Goal: Task Accomplishment & Management: Use online tool/utility

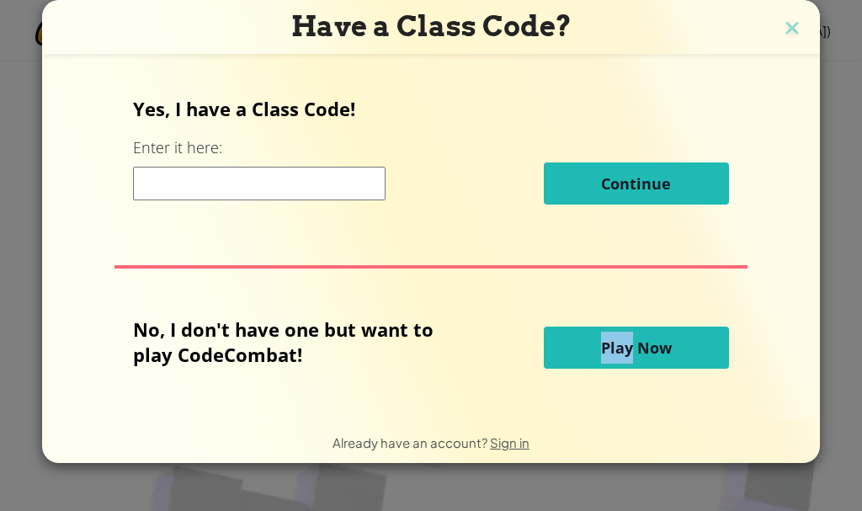
click at [600, 334] on button "Play Now" at bounding box center [636, 348] width 185 height 42
drag, startPoint x: 0, startPoint y: 0, endPoint x: 605, endPoint y: 333, distance: 690.1
click at [602, 334] on button "Play Now" at bounding box center [636, 348] width 185 height 42
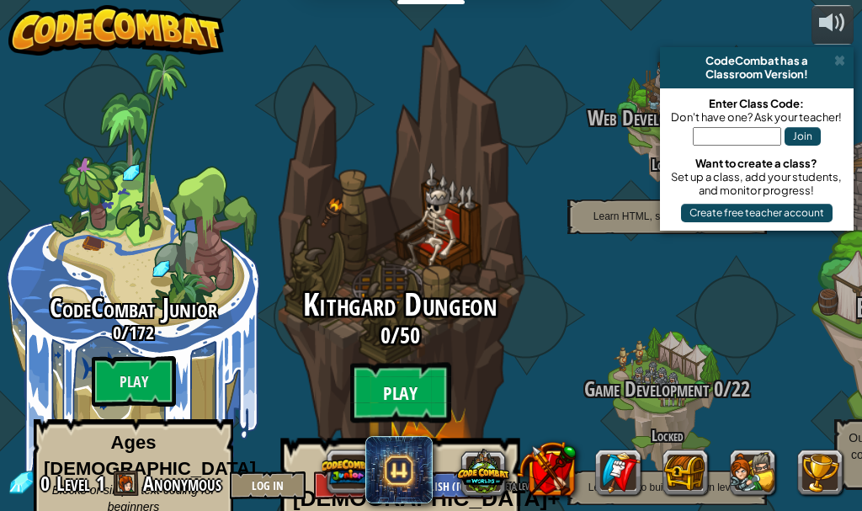
click at [384, 363] on btn "Play" at bounding box center [400, 393] width 101 height 61
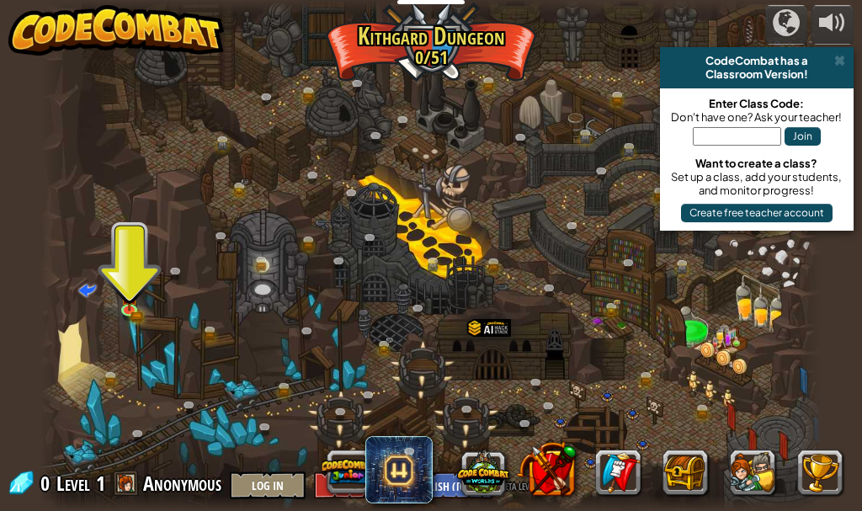
click at [118, 263] on div at bounding box center [431, 255] width 782 height 511
click at [123, 279] on div at bounding box center [431, 255] width 782 height 511
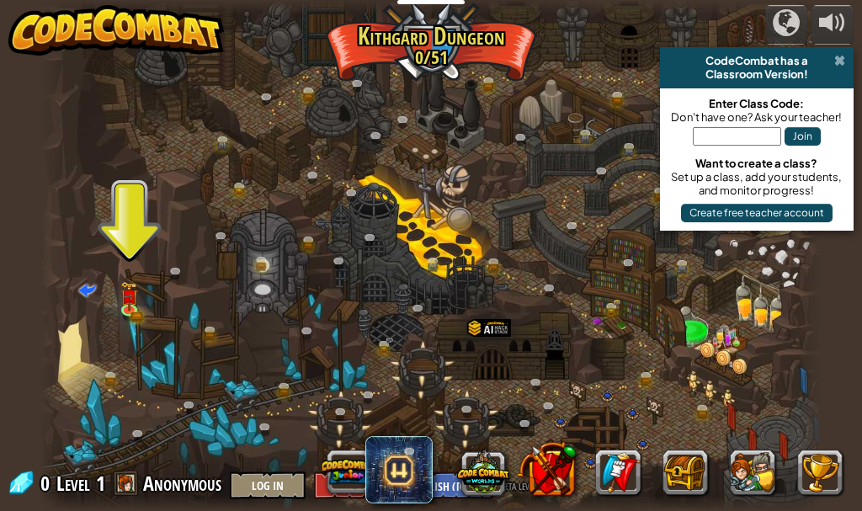
click at [835, 54] on span at bounding box center [840, 60] width 11 height 13
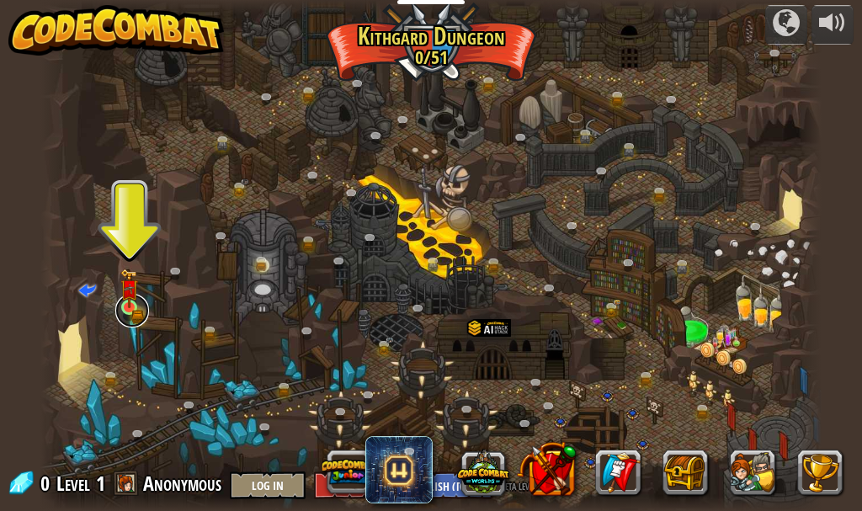
click at [126, 320] on link at bounding box center [132, 311] width 34 height 34
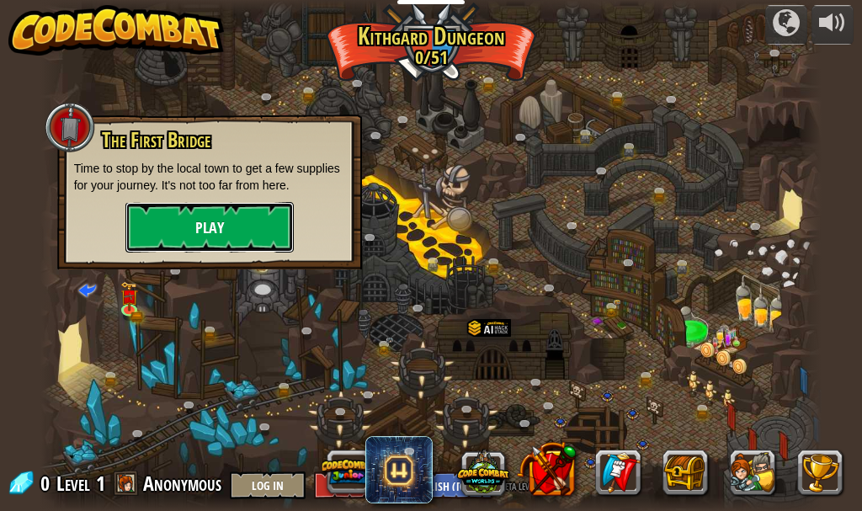
click at [208, 237] on button "Play" at bounding box center [209, 227] width 168 height 51
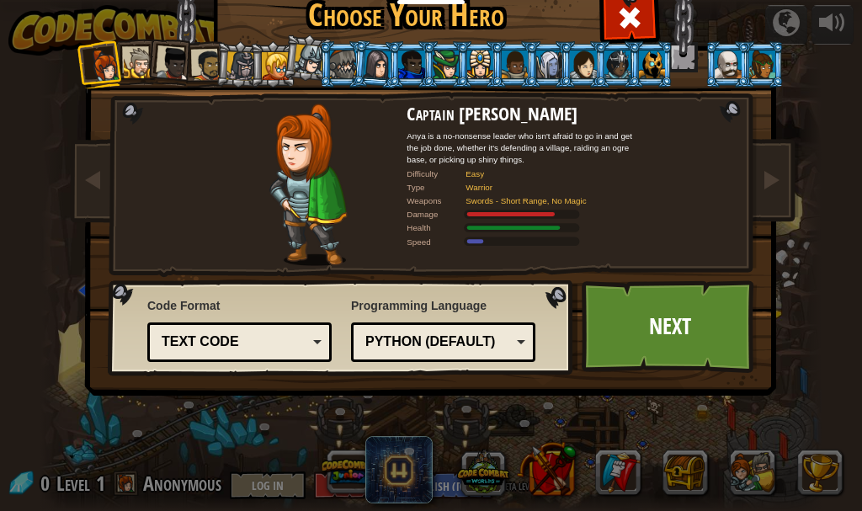
click at [517, 341] on div "Python (Default)" at bounding box center [443, 342] width 163 height 26
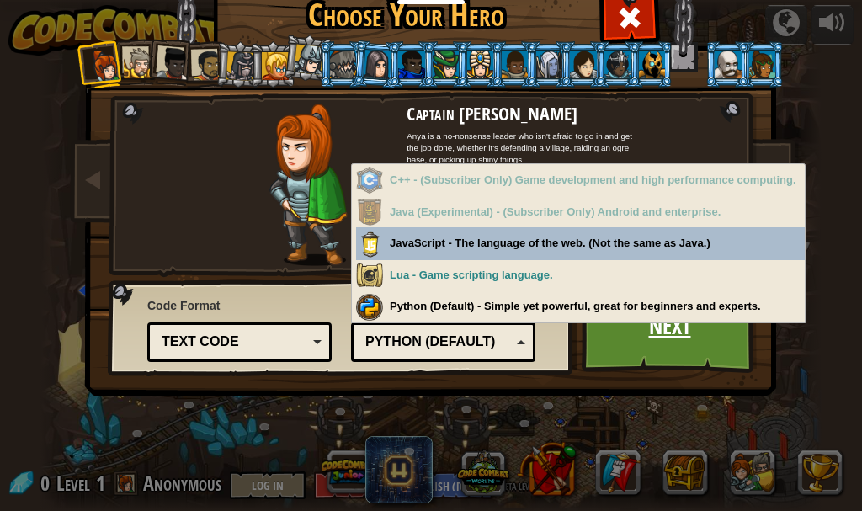
click at [608, 340] on link "Next" at bounding box center [670, 326] width 176 height 93
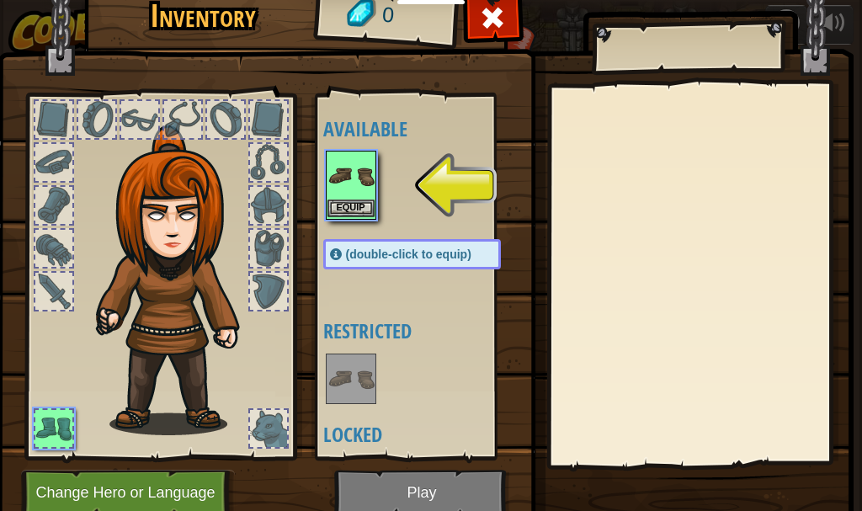
click at [333, 184] on img at bounding box center [351, 175] width 47 height 47
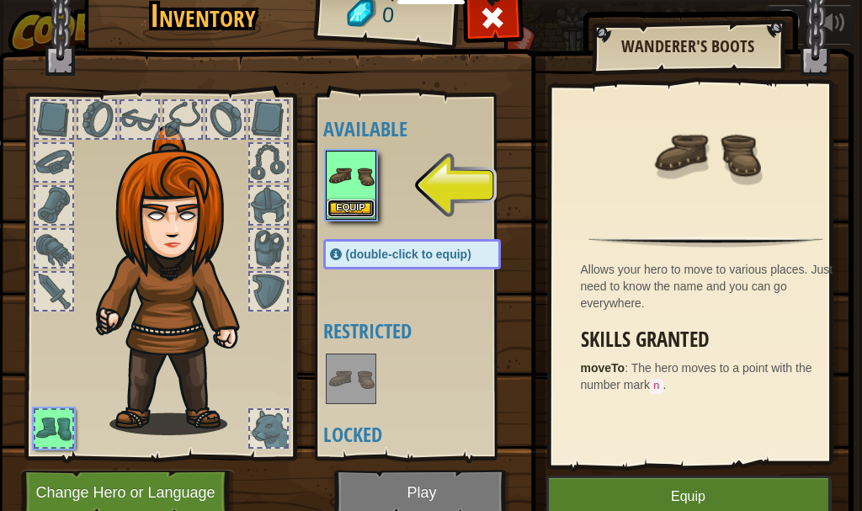
click at [339, 200] on button "Equip" at bounding box center [351, 209] width 47 height 18
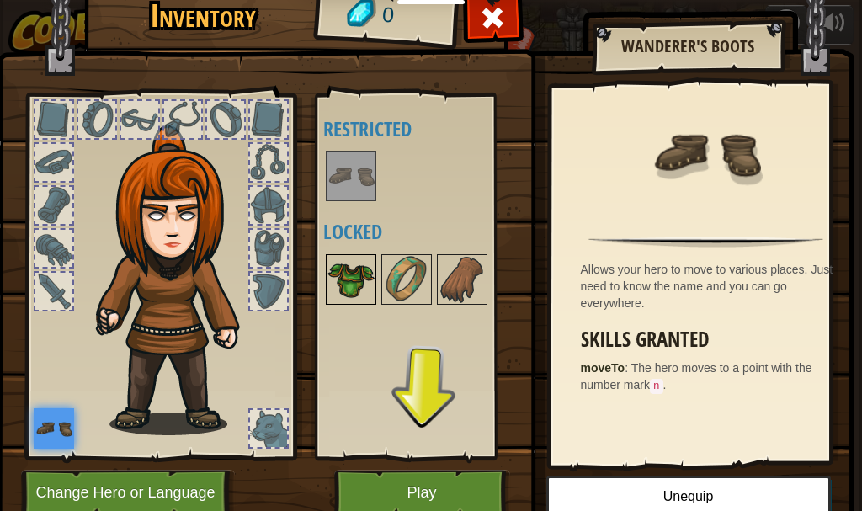
click at [344, 276] on img at bounding box center [351, 279] width 47 height 47
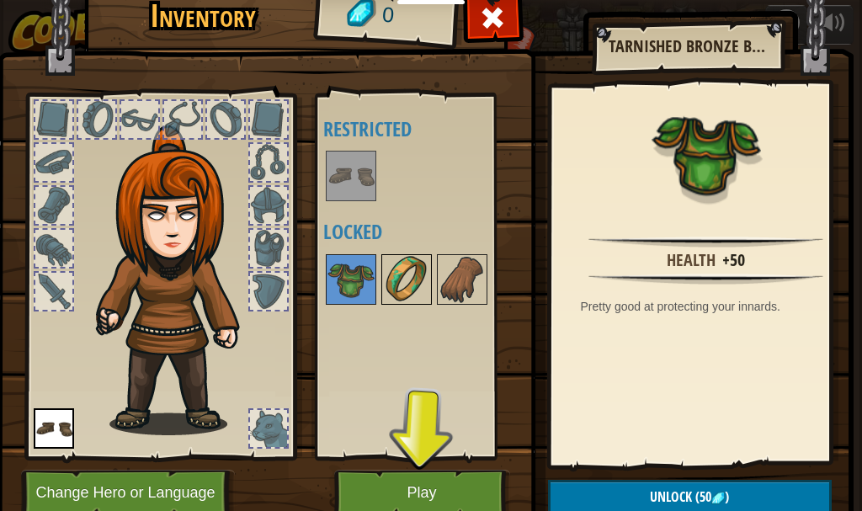
click at [398, 284] on img at bounding box center [406, 279] width 47 height 47
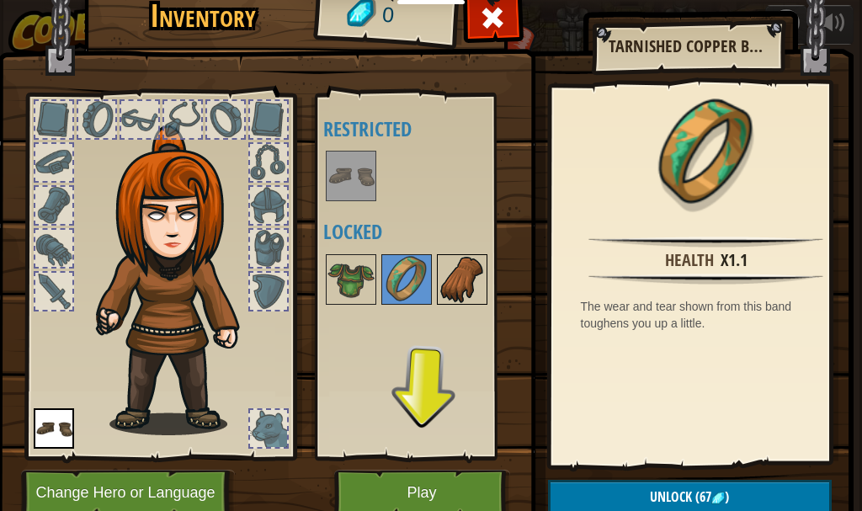
click at [440, 280] on img at bounding box center [462, 279] width 47 height 47
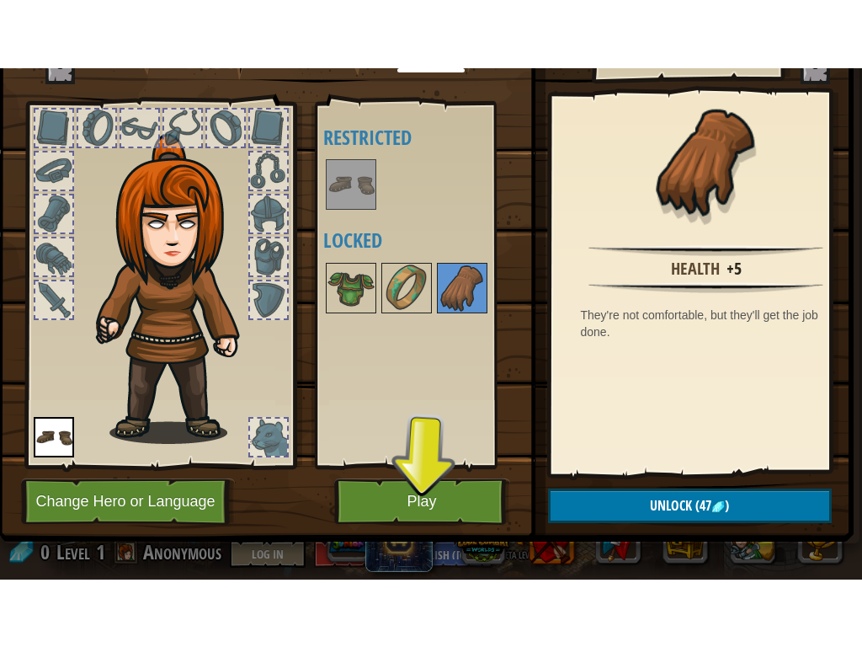
scroll to position [83, 0]
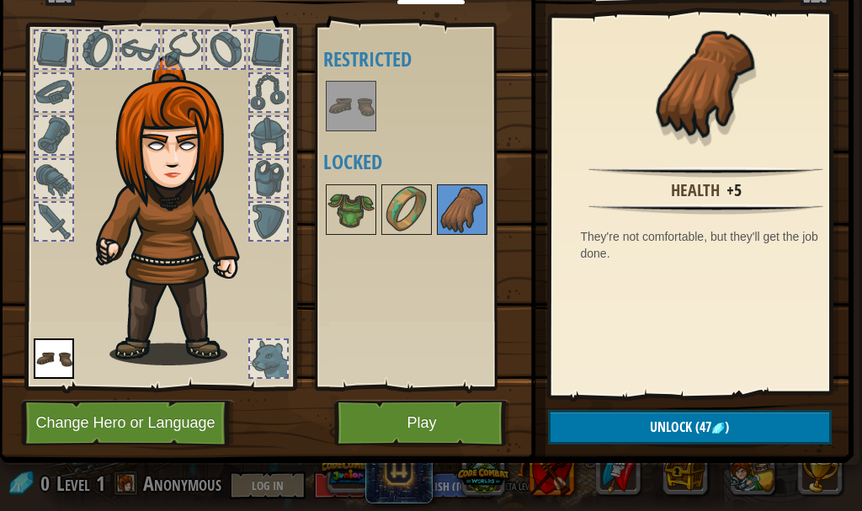
click at [447, 163] on div "Available Equip (double-click to equip) Restricted Locked" at bounding box center [428, 206] width 211 height 351
drag, startPoint x: 438, startPoint y: 166, endPoint x: 385, endPoint y: 207, distance: 67.2
click at [390, 203] on div "Available Equip (double-click to equip) Restricted Locked" at bounding box center [428, 206] width 211 height 351
click at [386, 207] on img at bounding box center [406, 209] width 47 height 47
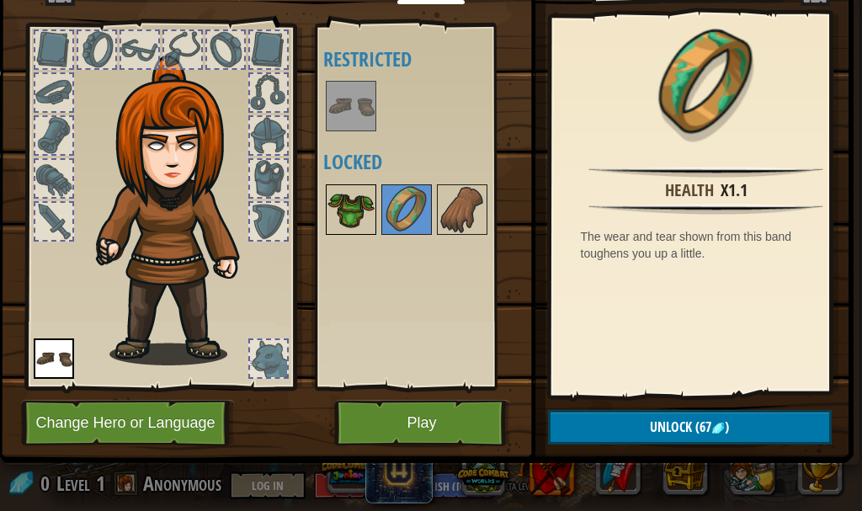
click at [345, 200] on img at bounding box center [351, 209] width 47 height 47
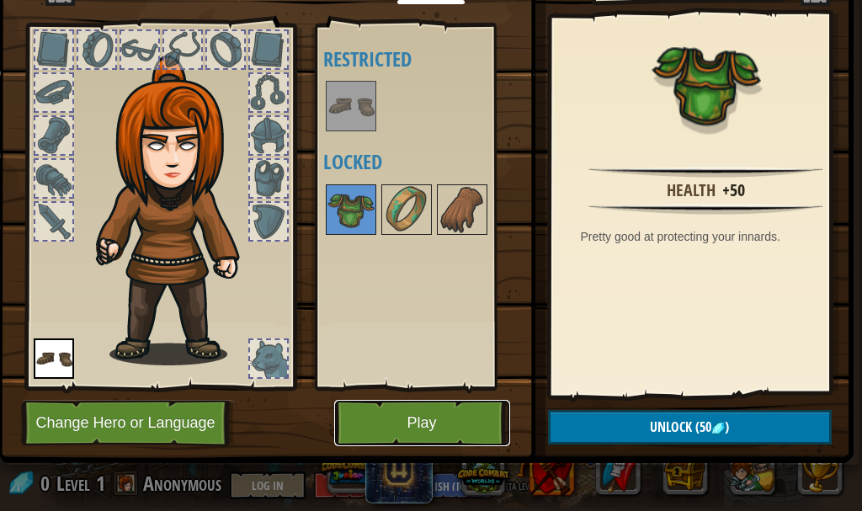
click at [440, 405] on button "Play" at bounding box center [422, 423] width 176 height 46
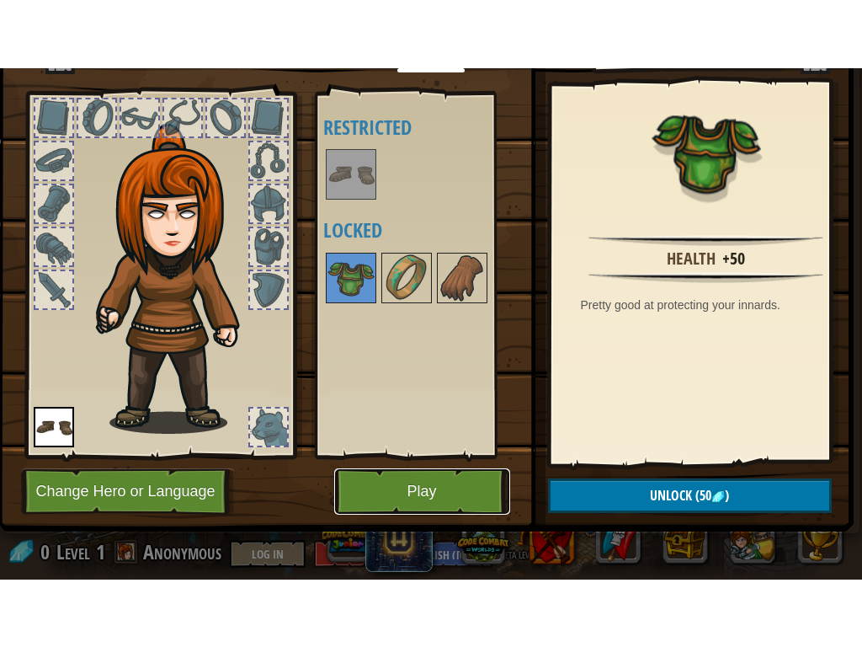
scroll to position [0, 0]
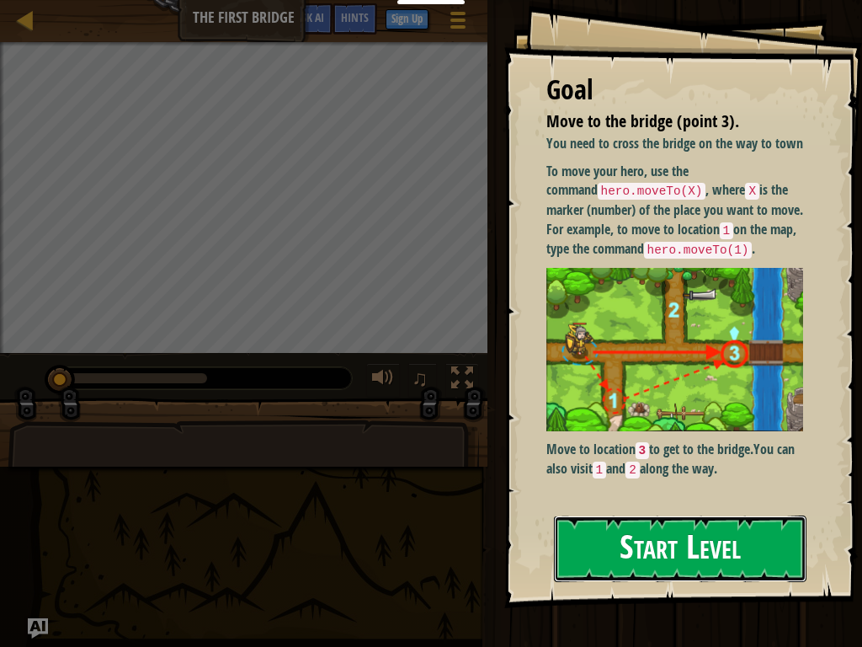
click at [648, 510] on button "Start Level" at bounding box center [680, 548] width 253 height 67
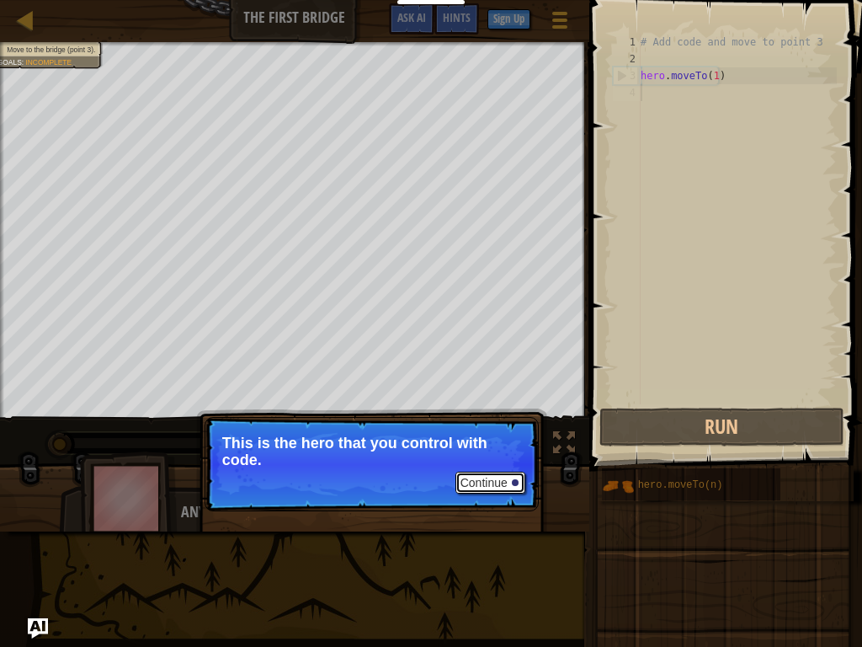
click at [508, 472] on button "Continue" at bounding box center [491, 483] width 70 height 22
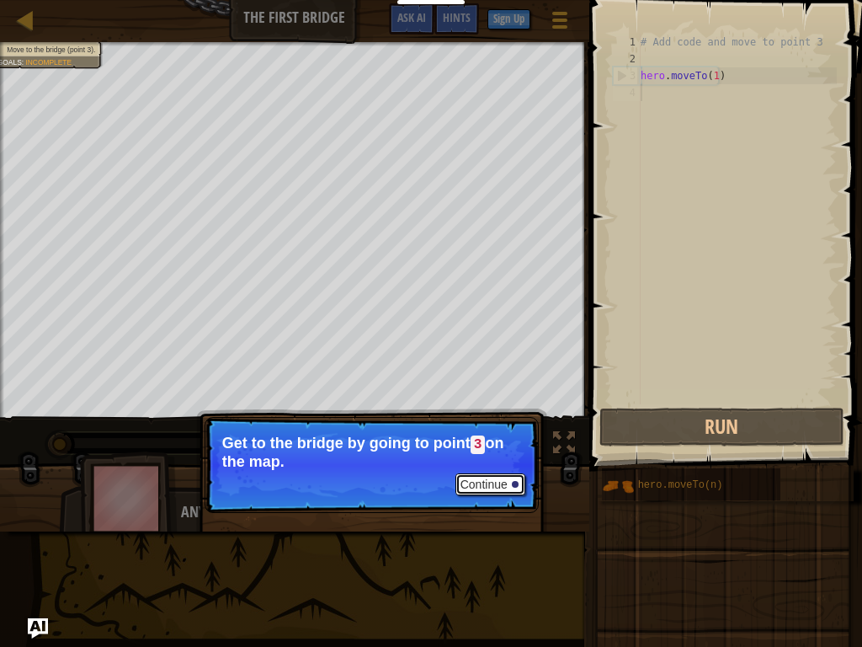
click at [482, 483] on button "Continue" at bounding box center [491, 484] width 70 height 22
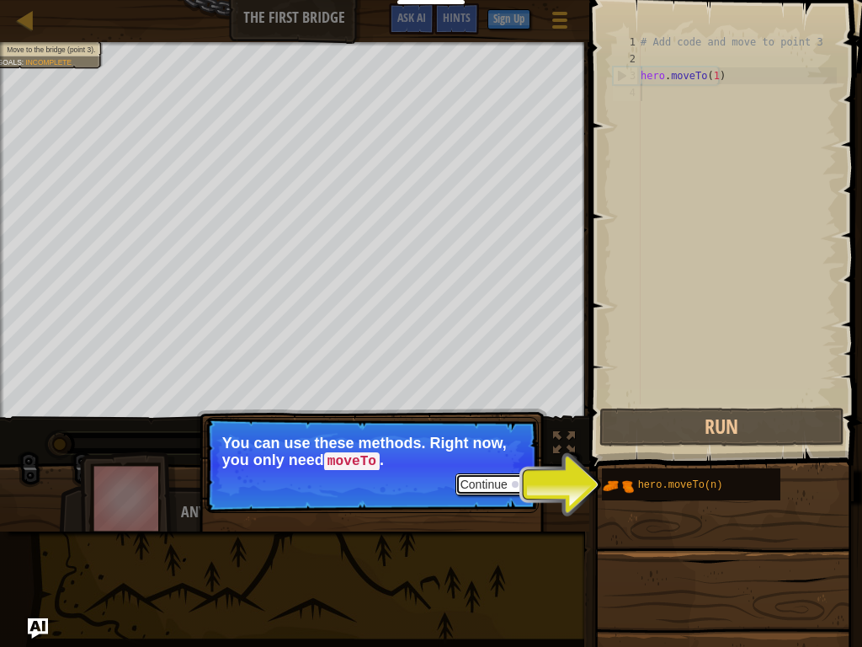
click at [488, 484] on button "Continue" at bounding box center [491, 484] width 70 height 22
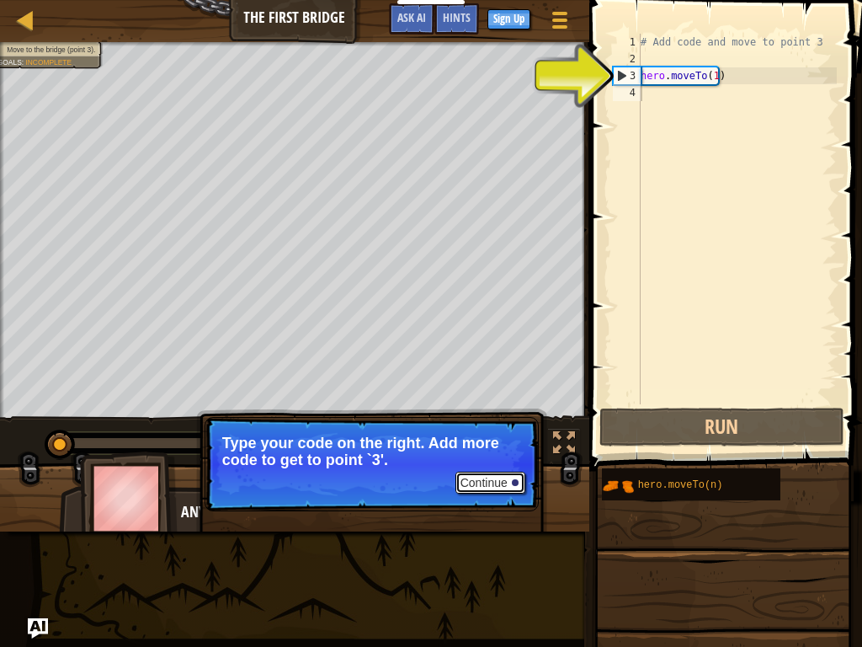
click at [508, 477] on button "Continue" at bounding box center [491, 483] width 70 height 22
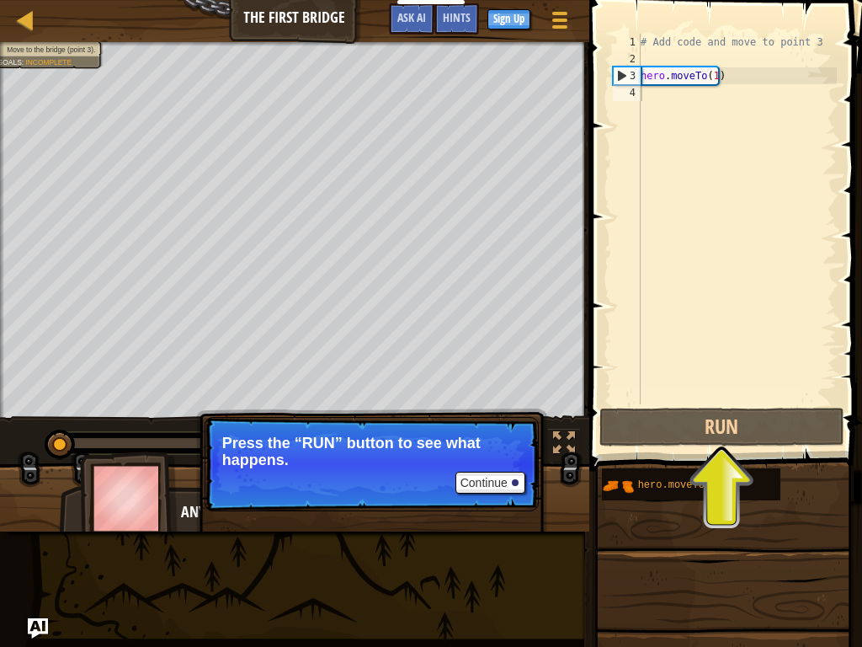
click at [467, 469] on p "Continue Press the “RUN” button to see what happens." at bounding box center [372, 464] width 334 height 94
click at [477, 485] on button "Continue" at bounding box center [491, 483] width 70 height 22
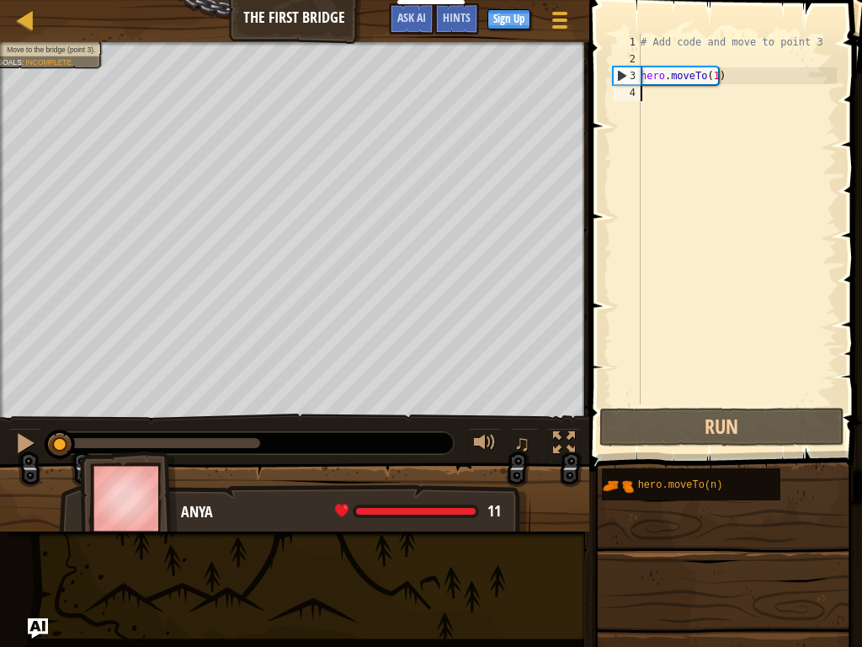
click at [729, 76] on div "# Add code and move to point 3 hero . moveTo ( 1 )" at bounding box center [737, 236] width 200 height 404
click at [712, 73] on div "# Add code and move to point 3 hero . moveTo ( 1 )" at bounding box center [737, 236] width 200 height 404
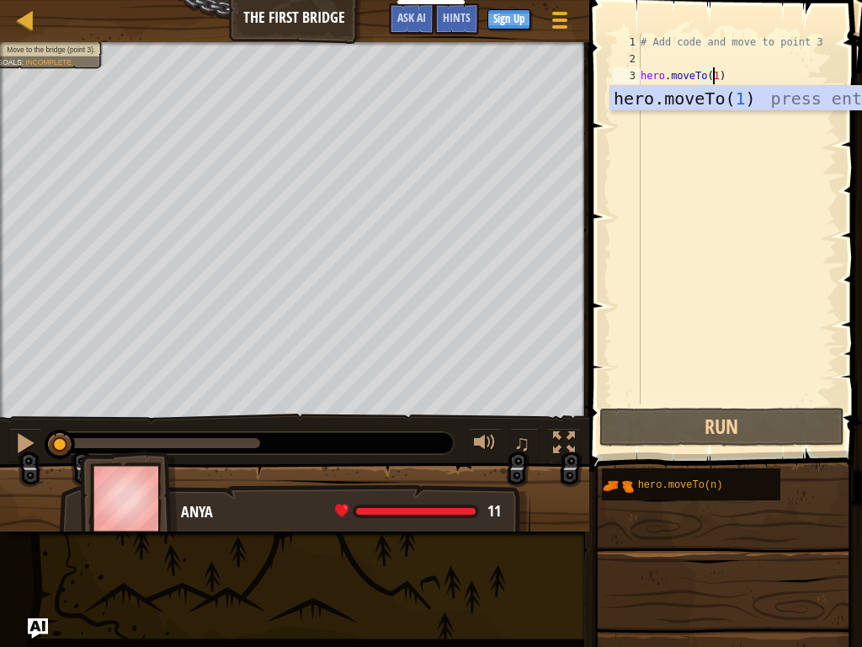
scroll to position [8, 5]
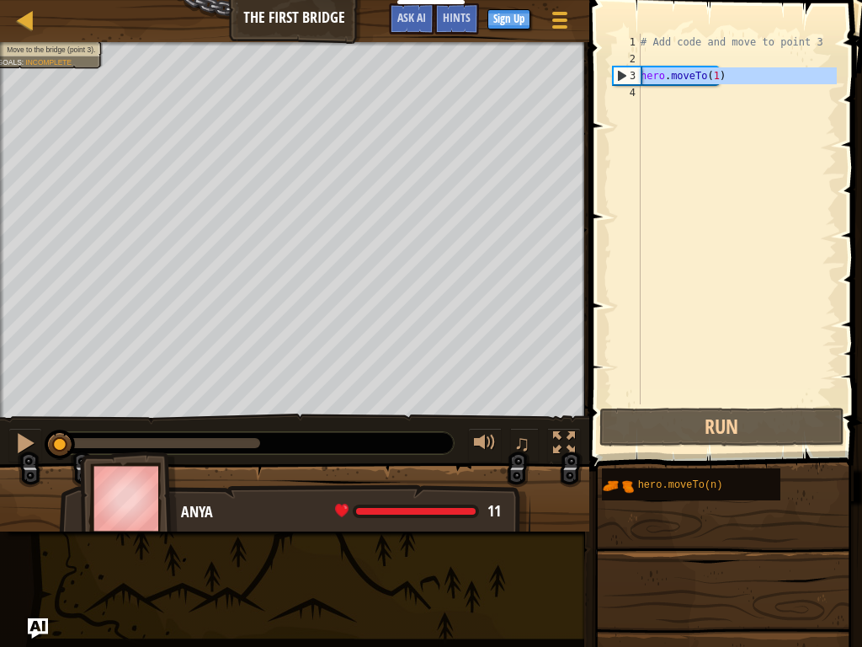
click at [624, 73] on div "3" at bounding box center [627, 75] width 27 height 17
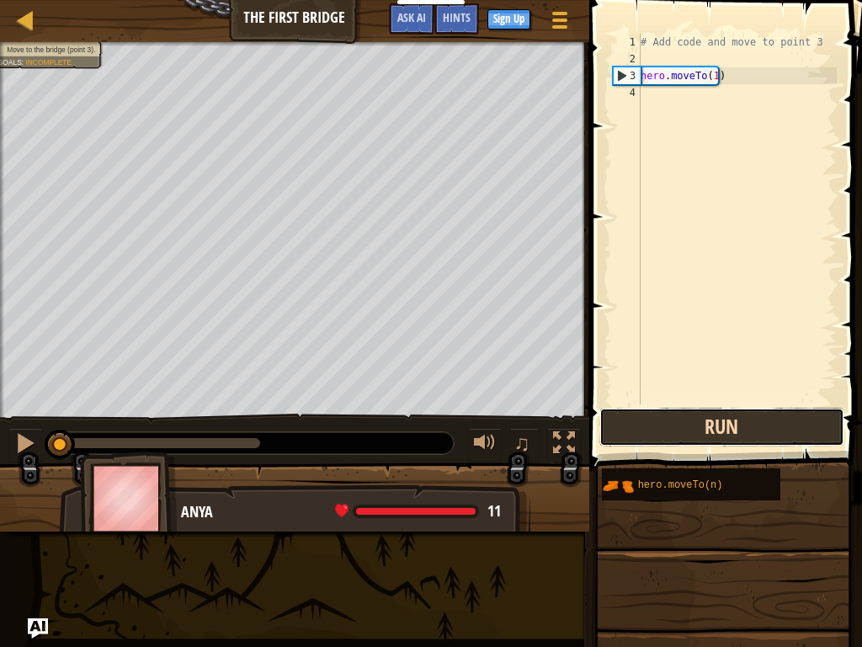
click at [673, 415] on button "Run" at bounding box center [722, 427] width 245 height 39
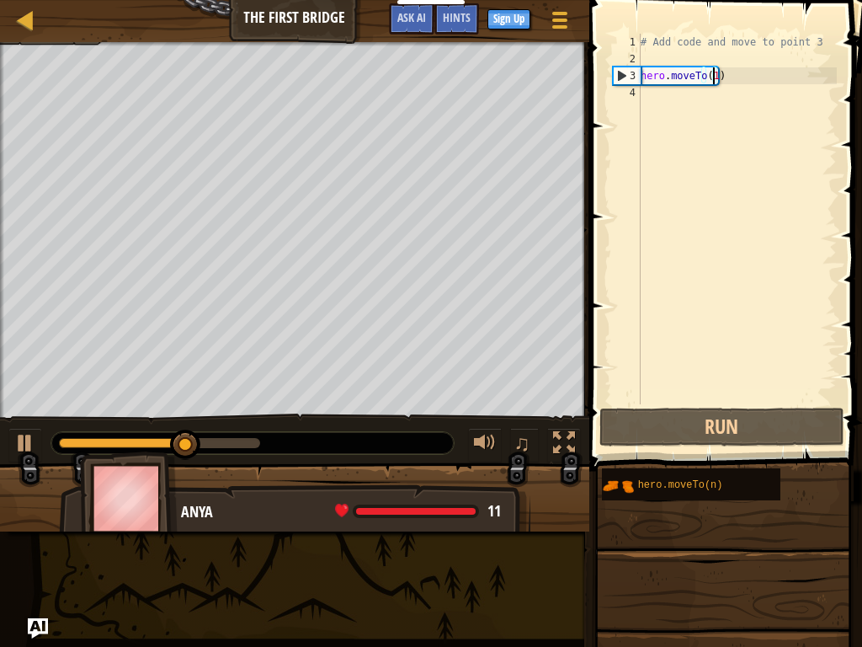
click at [712, 73] on div "# Add code and move to point 3 hero . moveTo ( 1 )" at bounding box center [737, 236] width 200 height 404
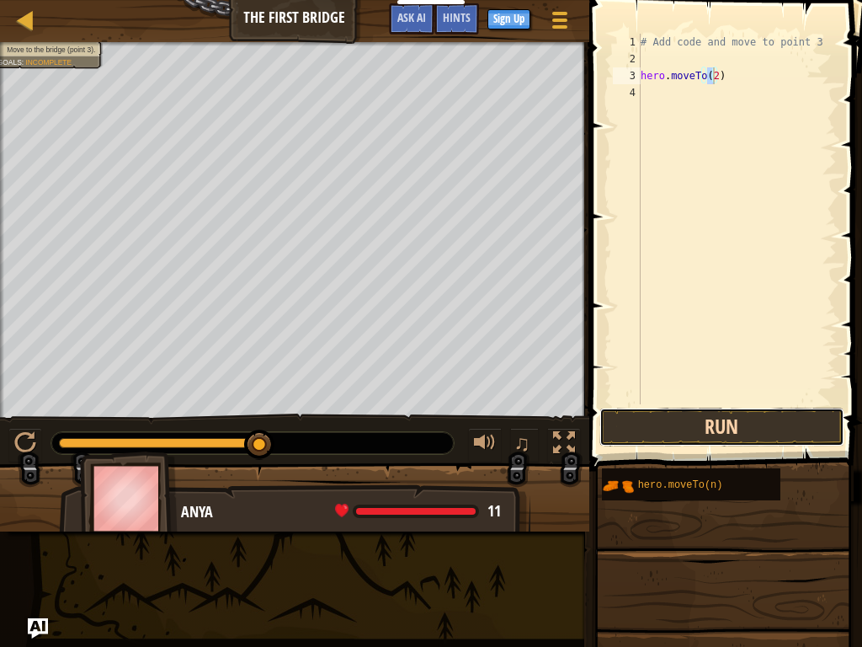
click at [687, 424] on button "Run" at bounding box center [722, 427] width 245 height 39
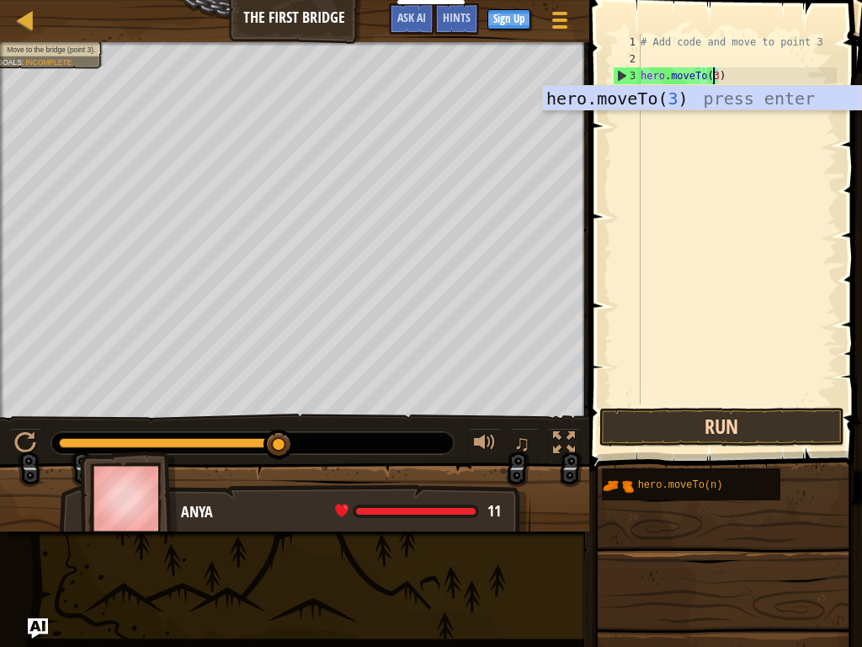
type textarea "hero.moveTo(3)"
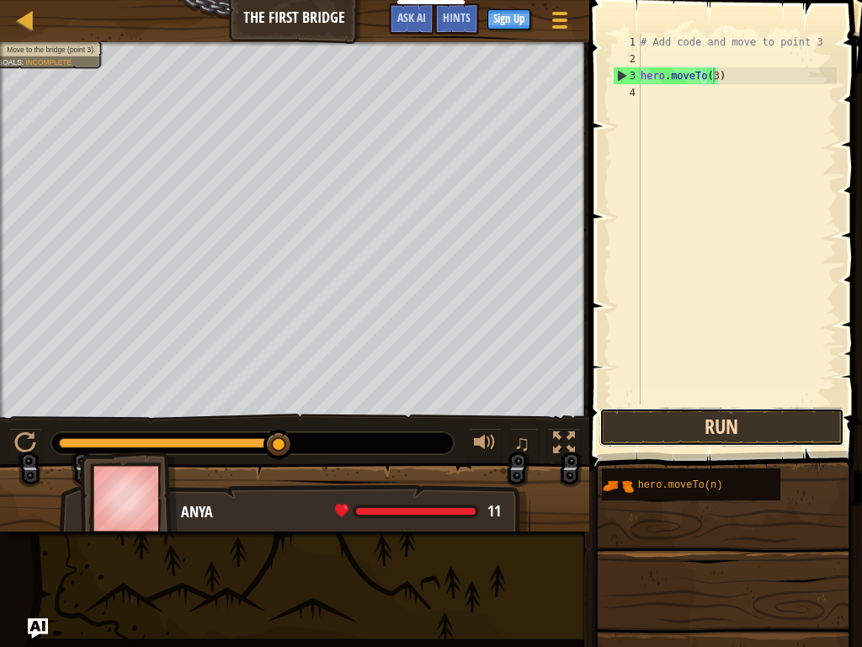
click at [739, 420] on button "Run" at bounding box center [722, 427] width 245 height 39
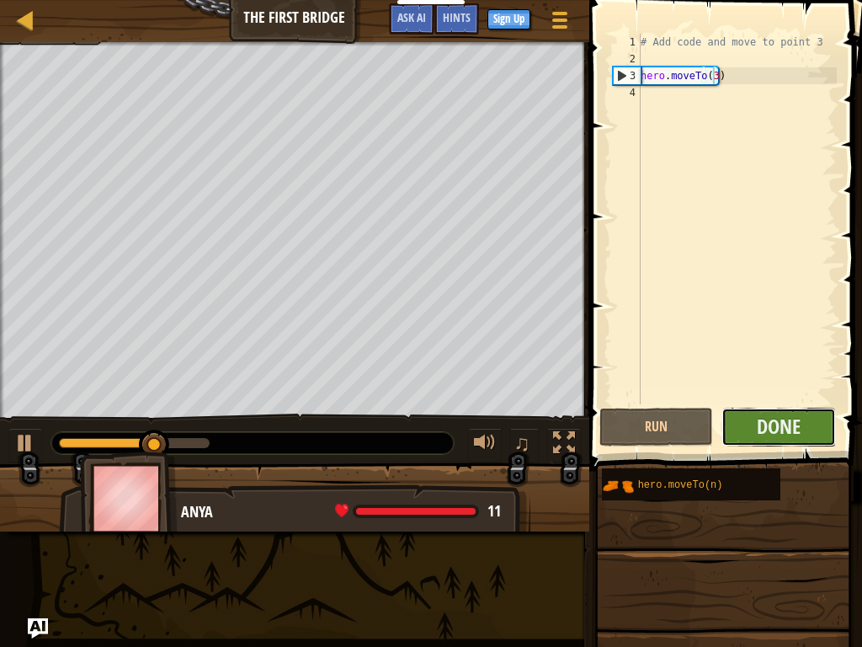
click at [743, 420] on button "Done" at bounding box center [779, 427] width 115 height 39
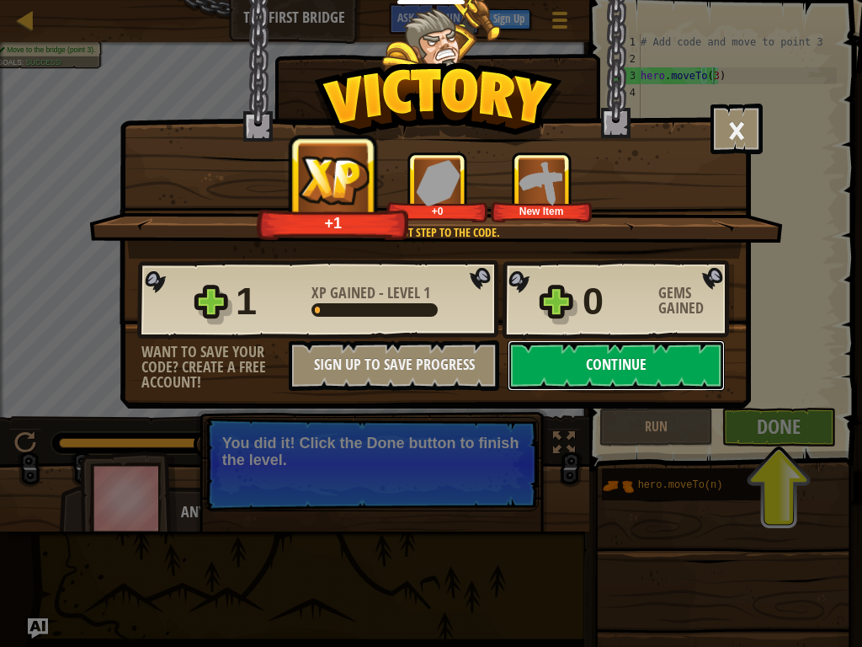
click at [678, 358] on button "Continue" at bounding box center [616, 365] width 217 height 51
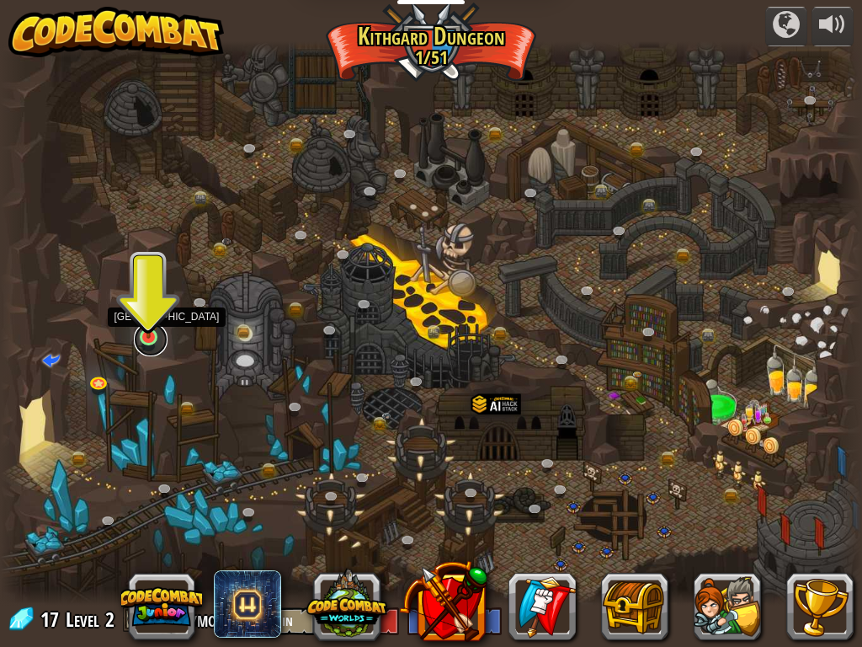
click at [155, 345] on link at bounding box center [151, 340] width 34 height 34
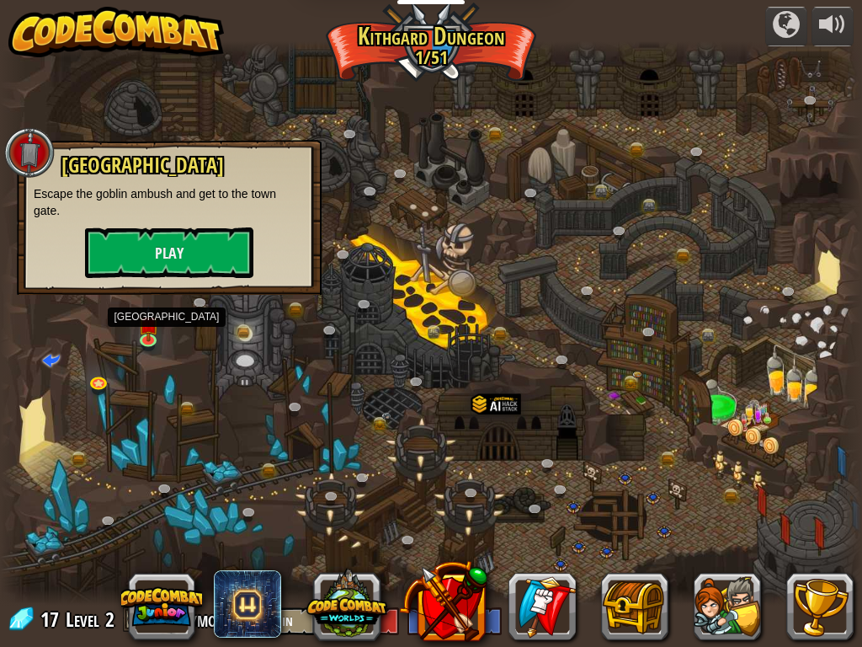
click at [187, 207] on p "Escape the goblin ambush and get to the town gate." at bounding box center [169, 202] width 271 height 34
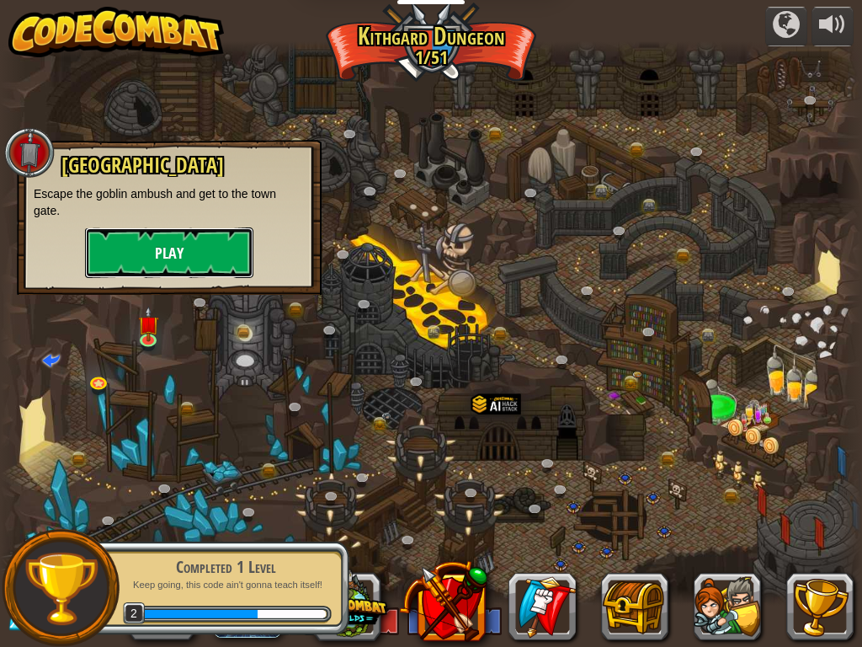
click at [173, 259] on button "Play" at bounding box center [169, 252] width 168 height 51
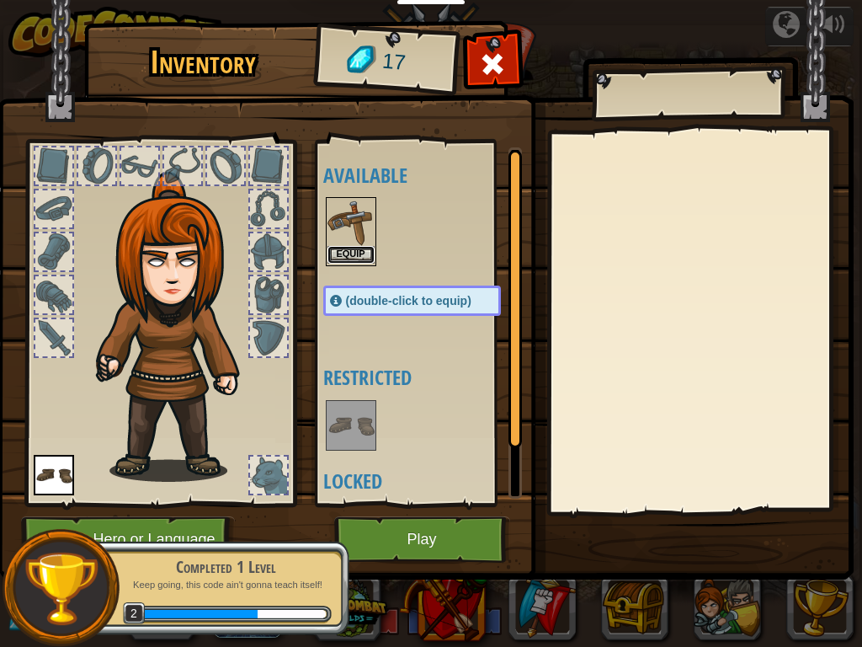
click at [356, 248] on button "Equip" at bounding box center [351, 255] width 47 height 18
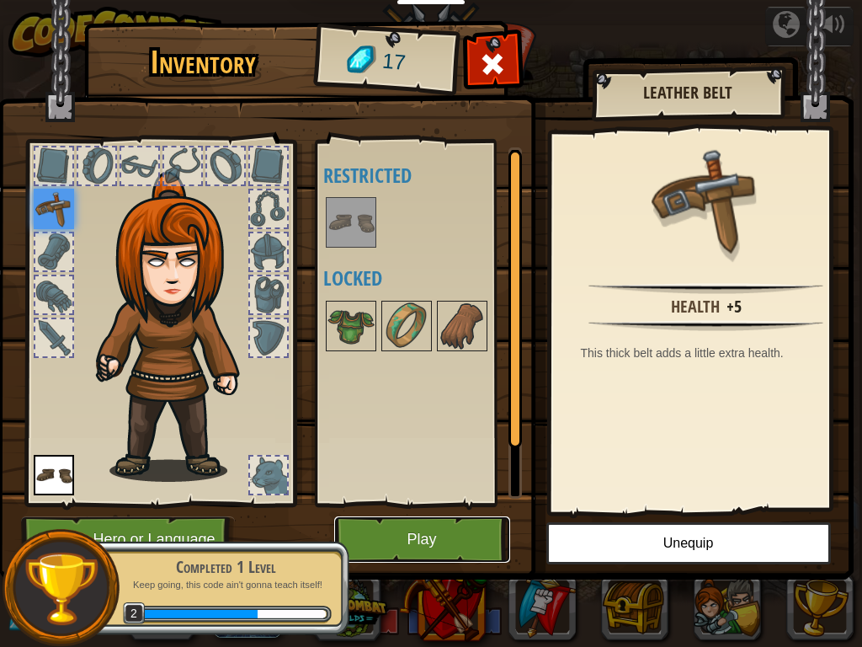
click at [414, 510] on button "Play" at bounding box center [422, 539] width 176 height 46
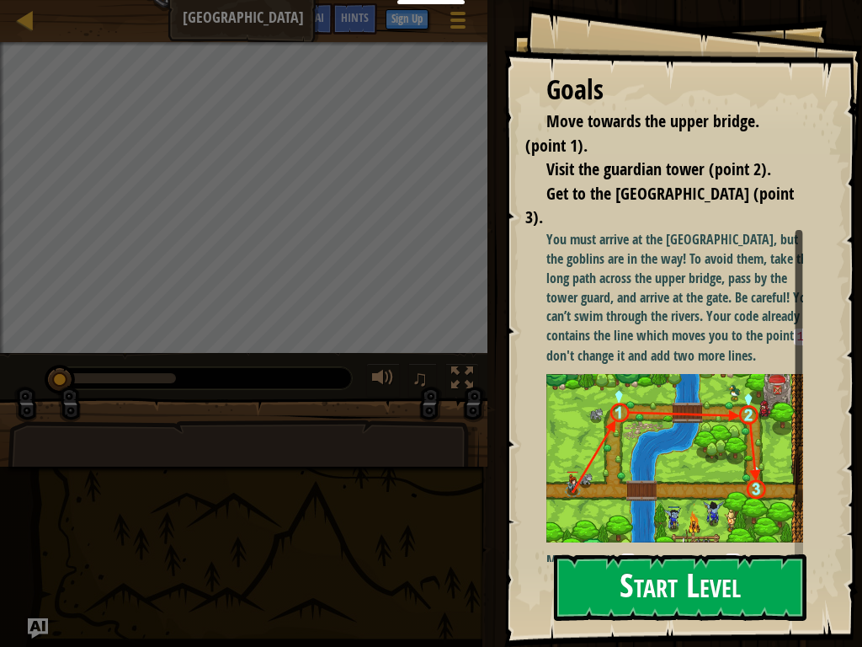
click at [637, 510] on button "Start Level" at bounding box center [680, 587] width 253 height 67
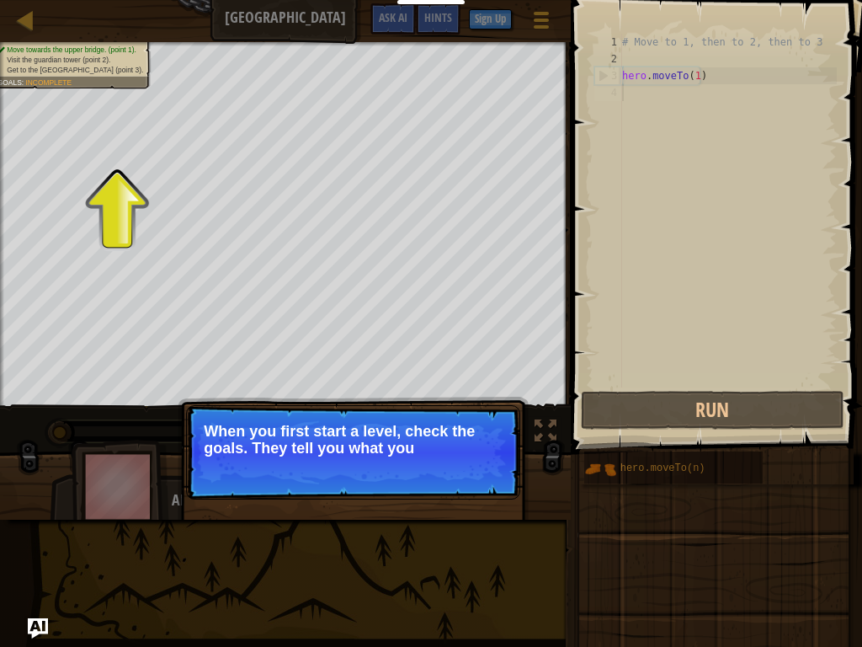
click at [464, 496] on p "Continue When you first start a level, check the goals. They tell you what you" at bounding box center [353, 452] width 334 height 94
click at [467, 495] on p "Continue When you first start a level, check the goals. They tell you what you …" at bounding box center [353, 452] width 334 height 94
click at [468, 495] on p "Continue When you first start a level, check the goals. They tell you what you …" at bounding box center [353, 452] width 334 height 94
click at [474, 497] on p "Continue When you first start a level, check the goals. They tell you what you …" at bounding box center [353, 452] width 334 height 94
click at [475, 499] on p "Continue When you first start a level, check the goals. They tell you what you …" at bounding box center [353, 452] width 334 height 94
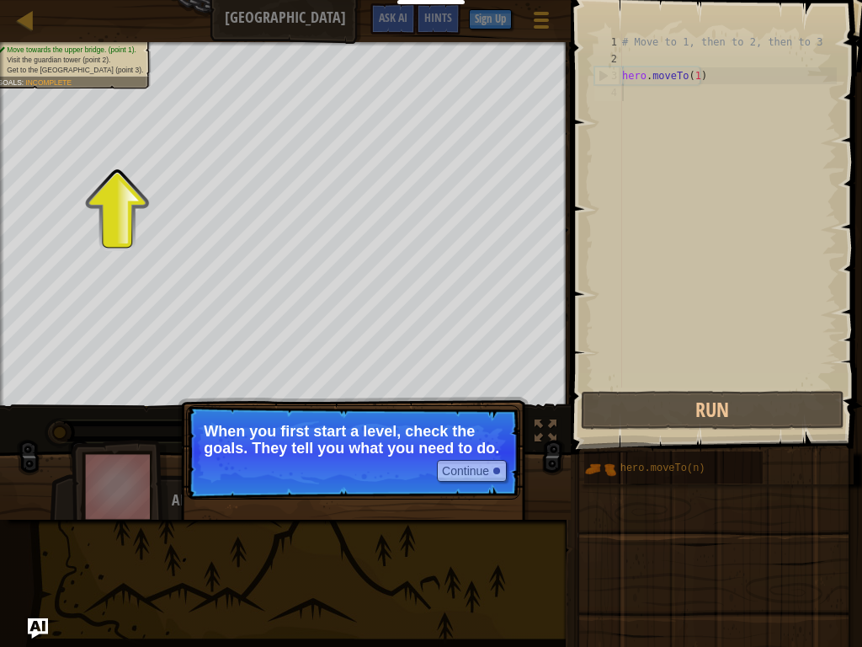
click at [475, 500] on div "Continue When you first start a level, check the goals. They tell you what you …" at bounding box center [353, 529] width 351 height 249
click at [477, 504] on div "Continue When you first start a level, check the goals. They tell you what you …" at bounding box center [353, 529] width 351 height 249
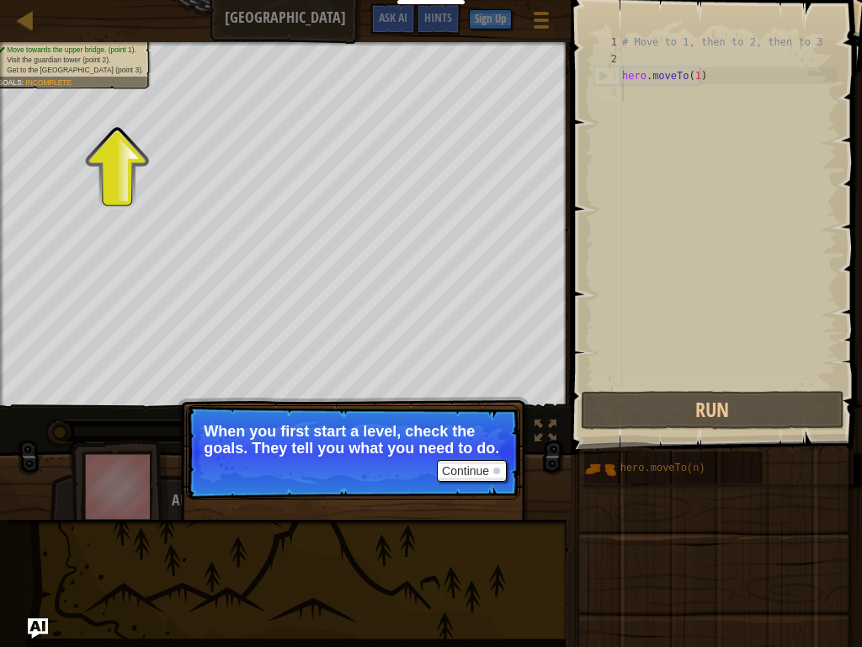
click at [478, 504] on div "Continue When you first start a level, check the goals. They tell you what you …" at bounding box center [353, 529] width 351 height 249
click at [486, 504] on div "Continue When you first start a level, check the goals. They tell you what you …" at bounding box center [353, 529] width 351 height 249
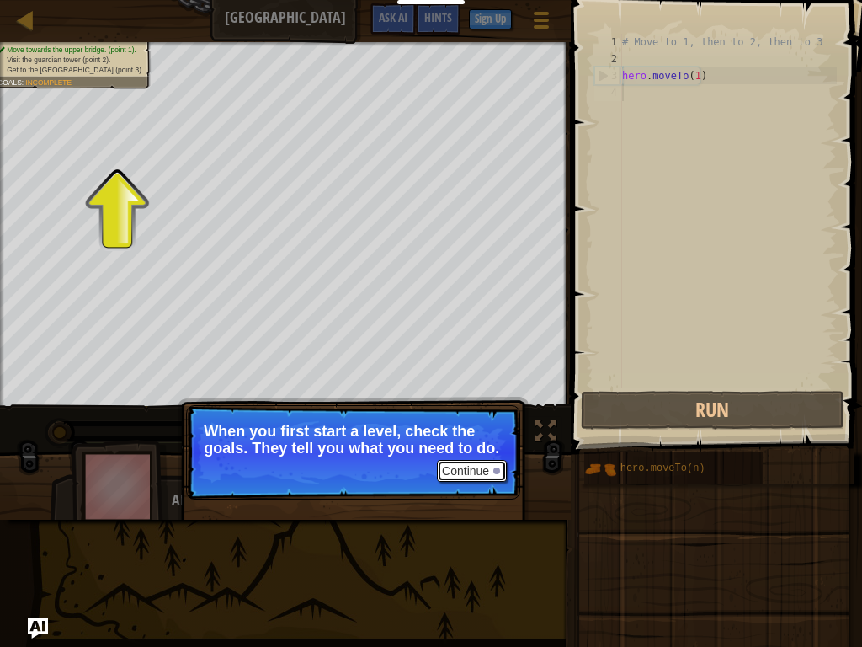
click at [472, 467] on button "Continue" at bounding box center [472, 471] width 70 height 22
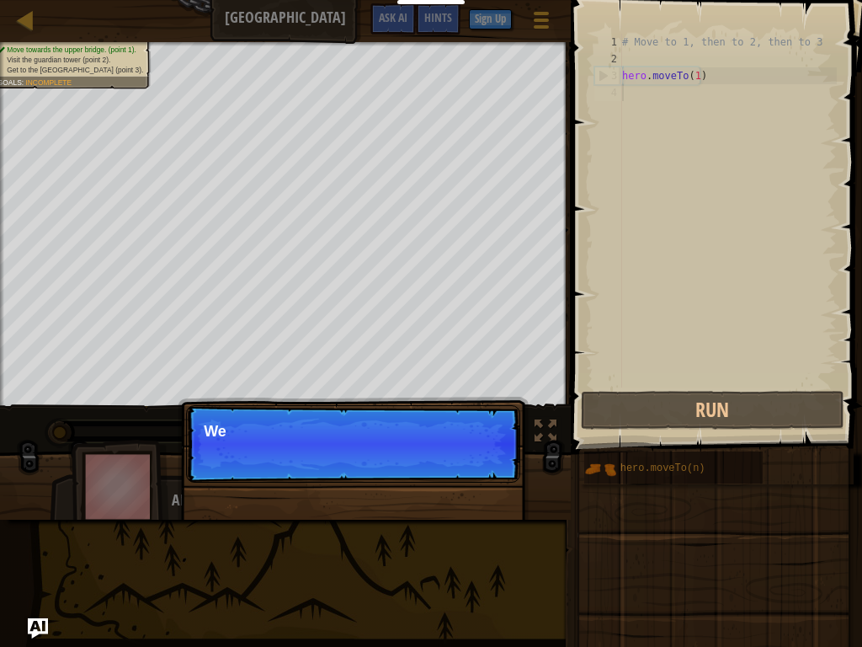
click at [472, 467] on p "Continue We" at bounding box center [353, 443] width 334 height 77
click at [465, 470] on p "Continue We need to avoid the goblins' ambush." at bounding box center [353, 443] width 334 height 77
click at [466, 470] on p "Continue We need to avoid the goblins' ambush." at bounding box center [353, 443] width 334 height 77
click at [461, 472] on p "Continue We need to avoid the goblins' ambush." at bounding box center [353, 443] width 334 height 77
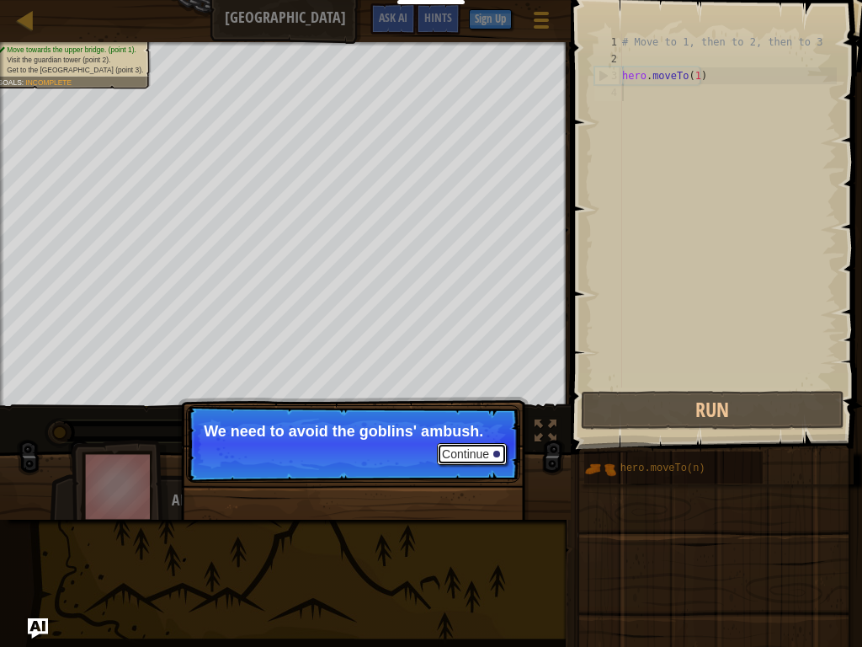
click at [483, 448] on button "Continue" at bounding box center [472, 454] width 70 height 22
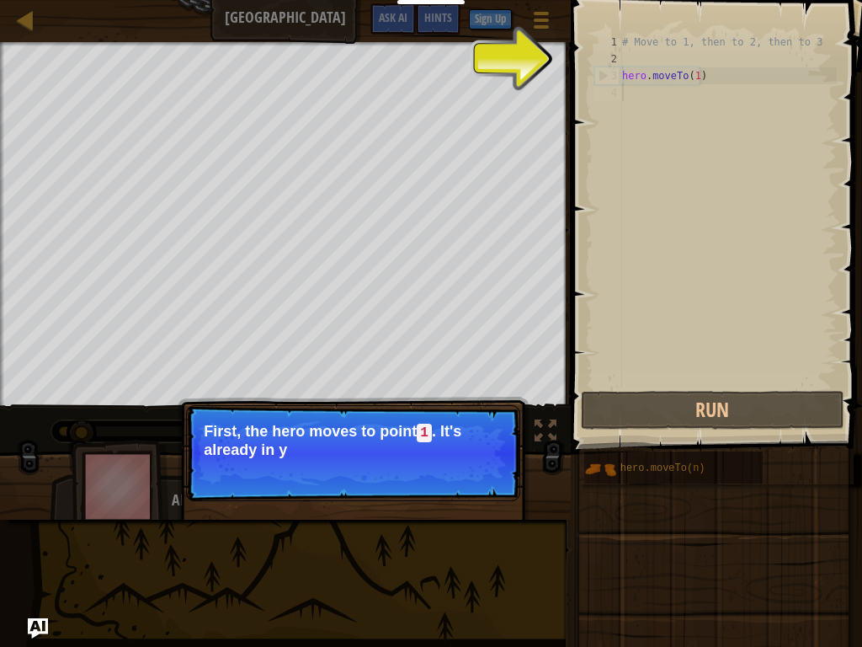
click at [484, 465] on p "Continue First, the hero moves to point 1 . It's already in y" at bounding box center [353, 453] width 334 height 96
click at [484, 465] on button "Continue" at bounding box center [472, 472] width 70 height 22
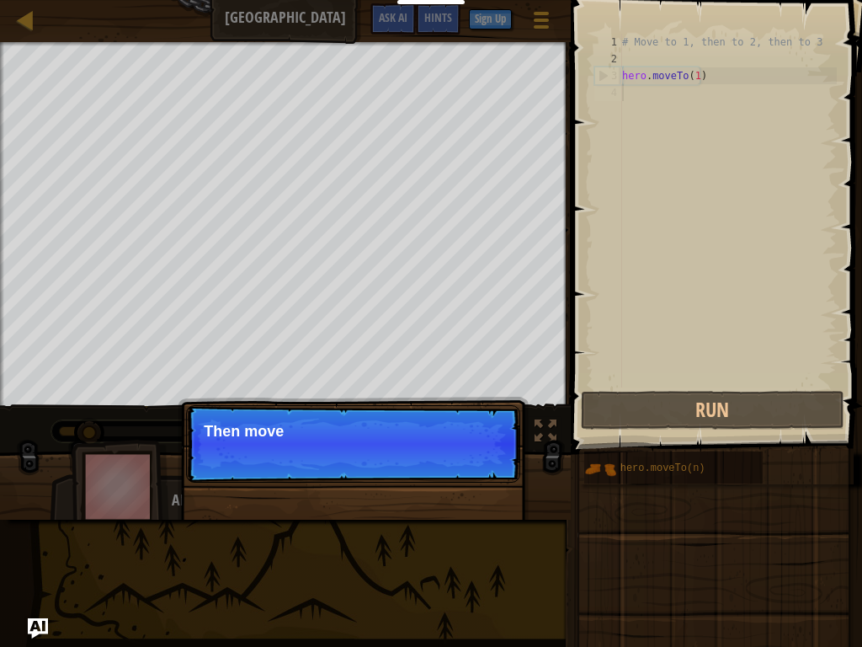
click at [483, 471] on p "Continue Then move" at bounding box center [353, 443] width 334 height 77
click at [482, 472] on p "Continue Then move to the Guard t" at bounding box center [353, 443] width 334 height 77
click at [482, 471] on p "Continue Then move to the Guard t" at bounding box center [353, 443] width 334 height 77
click at [482, 469] on p "Continue Then move to the [GEOGRAPHIC_DATA] (p" at bounding box center [353, 443] width 334 height 77
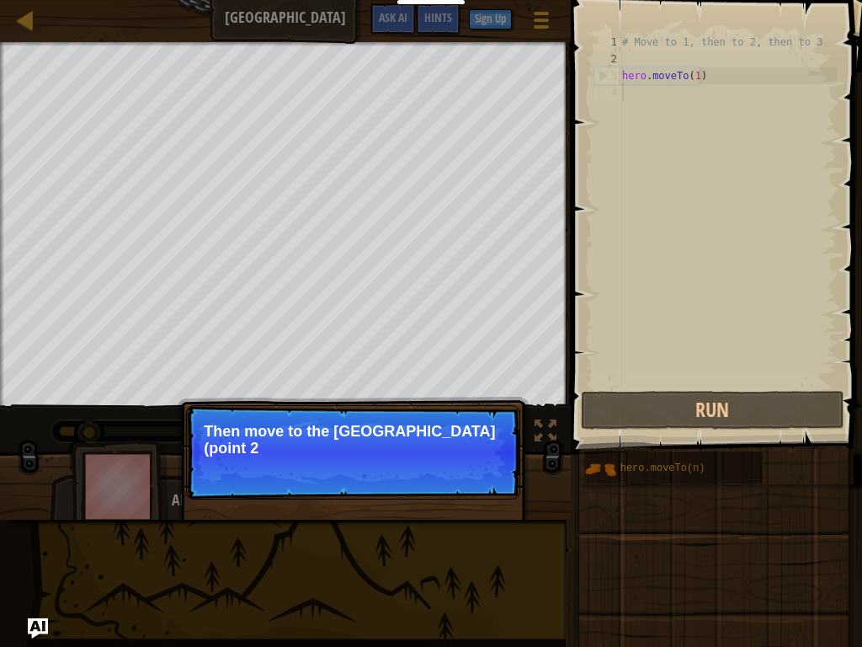
click at [482, 469] on p "Continue Then move to the [GEOGRAPHIC_DATA] (point 2" at bounding box center [353, 452] width 334 height 94
click at [482, 469] on p "Continue Then move to the [GEOGRAPHIC_DATA] (point 2), and" at bounding box center [353, 452] width 334 height 94
click at [482, 469] on p "Continue Then move to the [GEOGRAPHIC_DATA] (point 2), and finall" at bounding box center [353, 452] width 334 height 94
click at [482, 469] on p "Continue Then move to the [GEOGRAPHIC_DATA] (point 2), and finally to the" at bounding box center [353, 452] width 334 height 94
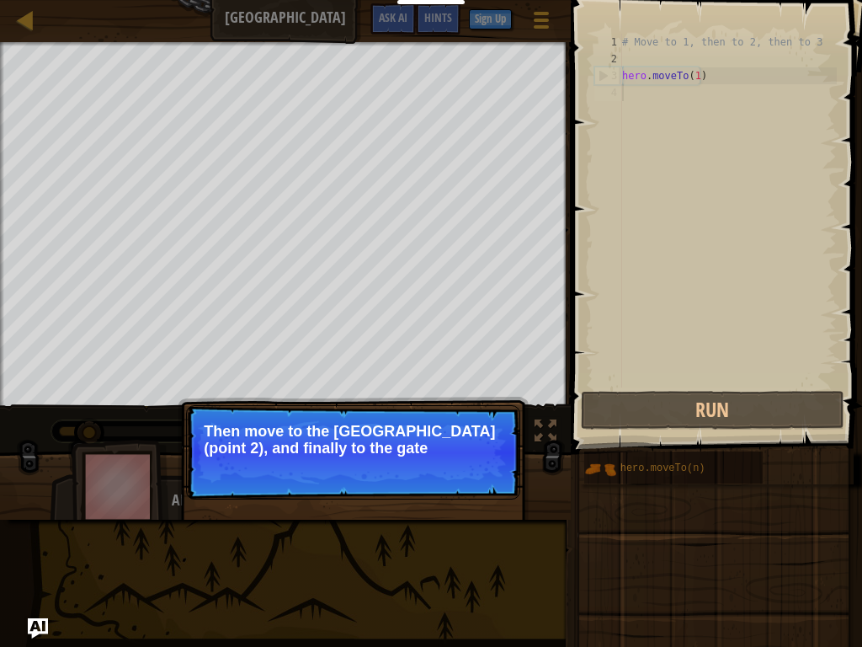
click at [482, 469] on p "Continue Then move to the [GEOGRAPHIC_DATA] (point 2), and finally to the gate" at bounding box center [353, 452] width 334 height 94
click at [482, 469] on p "Continue Then move to the [GEOGRAPHIC_DATA] (point 2), and finally to the gate …" at bounding box center [353, 452] width 334 height 94
click at [482, 469] on button "Continue" at bounding box center [472, 471] width 70 height 22
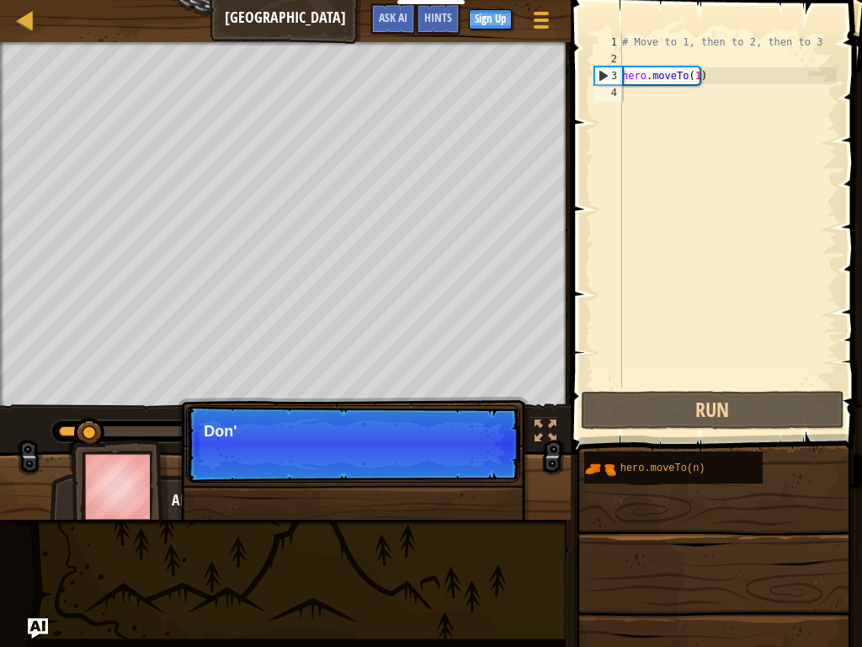
click at [482, 469] on p "Continue Don'" at bounding box center [353, 443] width 334 height 77
click at [503, 461] on p "Continue Don't change the given c" at bounding box center [353, 443] width 334 height 77
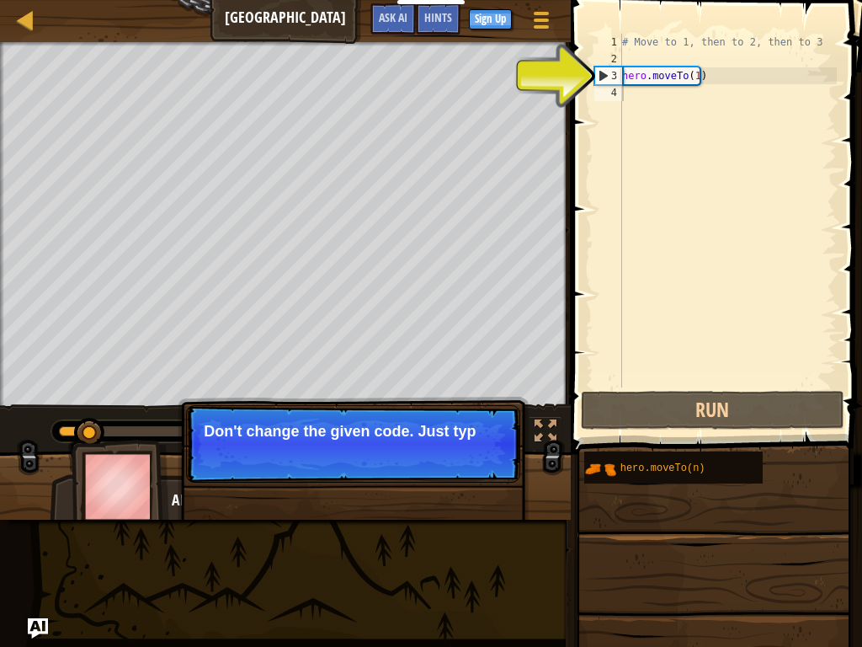
click at [467, 400] on div "Continue Don't change the given code. Just typ" at bounding box center [353, 521] width 351 height 249
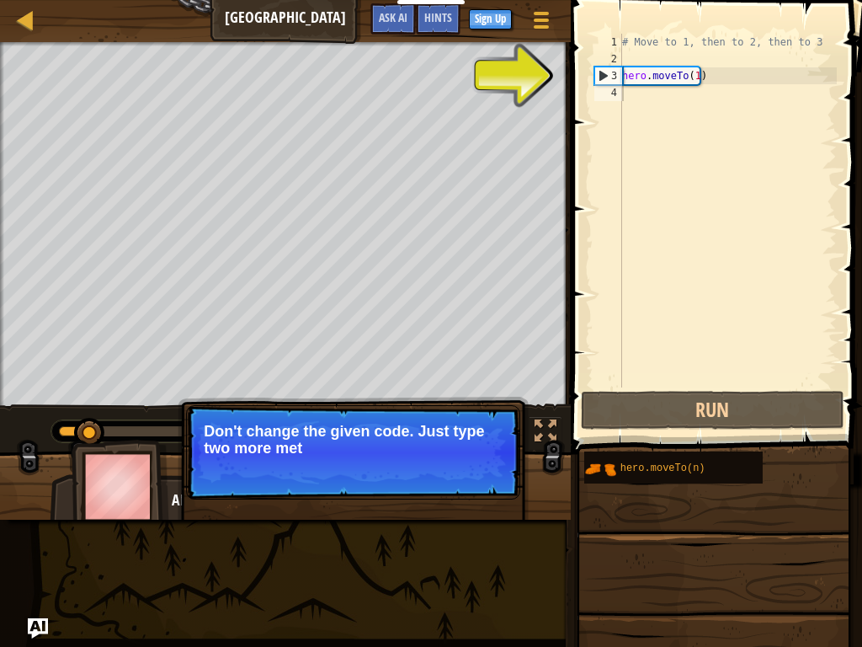
click at [488, 459] on p "Continue Don't change the given code. Just type two more met" at bounding box center [353, 452] width 334 height 94
drag, startPoint x: 488, startPoint y: 459, endPoint x: 457, endPoint y: 456, distance: 31.3
click at [459, 456] on p "Continue Don't change the given code. Just type two more methods here." at bounding box center [353, 452] width 334 height 94
click at [456, 456] on p "Don't change the given code. Just type two more methods here." at bounding box center [353, 440] width 299 height 34
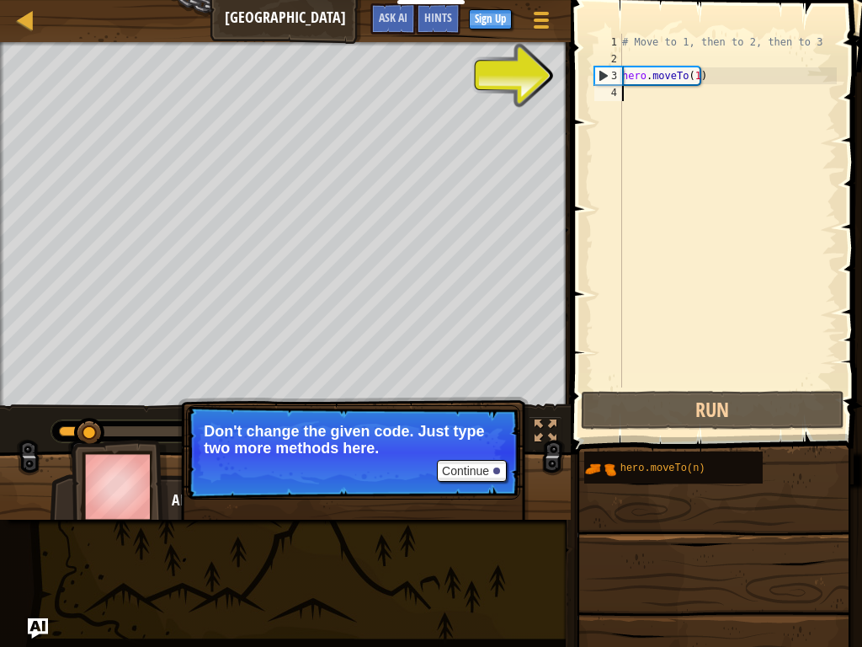
click at [456, 456] on p "Don't change the given code. Just type two more methods here." at bounding box center [353, 440] width 299 height 34
click at [457, 463] on button "Continue" at bounding box center [472, 471] width 70 height 22
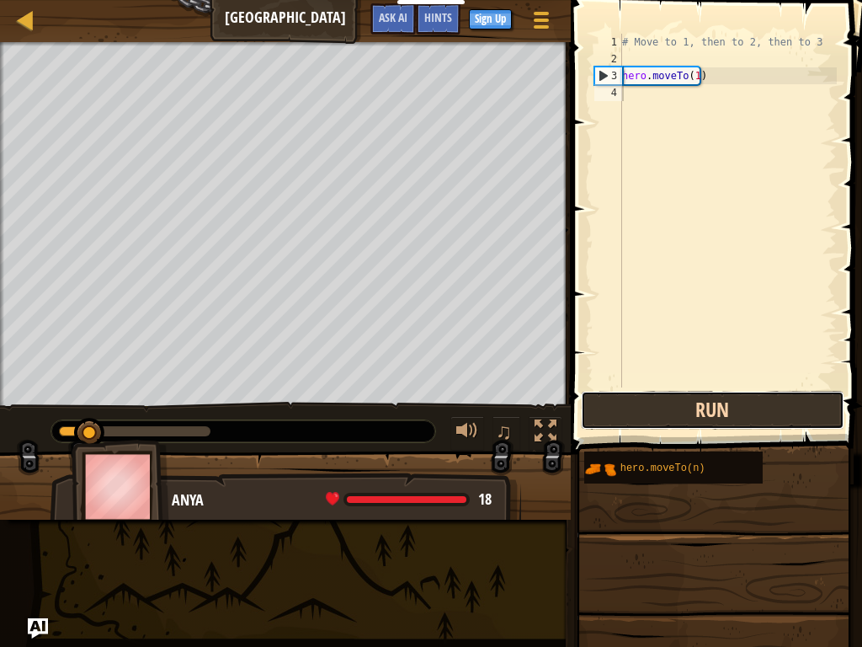
click at [592, 392] on button "Run" at bounding box center [712, 410] width 263 height 39
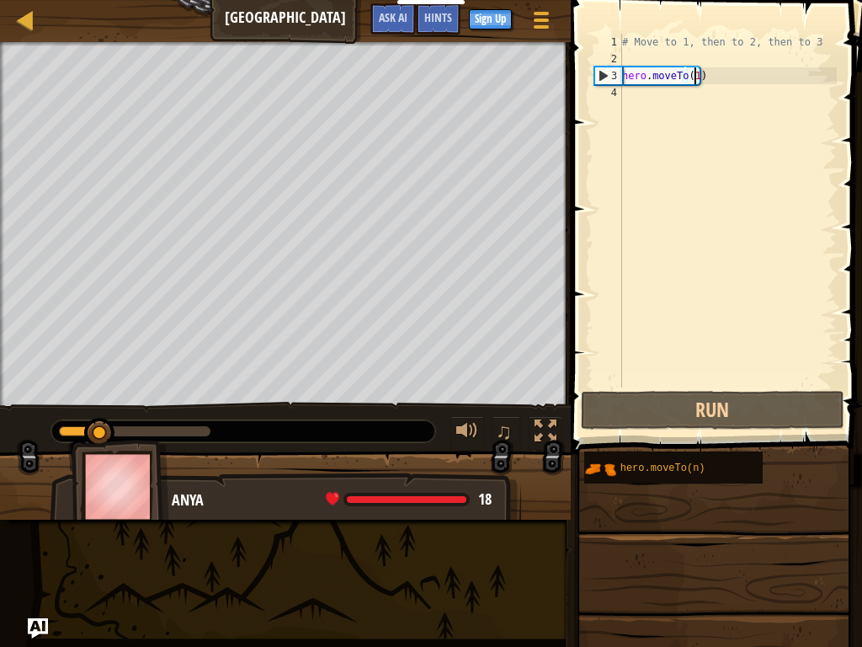
click at [696, 77] on div "# Move to 1, then to 2, then to 3 hero . moveTo ( 1 )" at bounding box center [728, 227] width 218 height 387
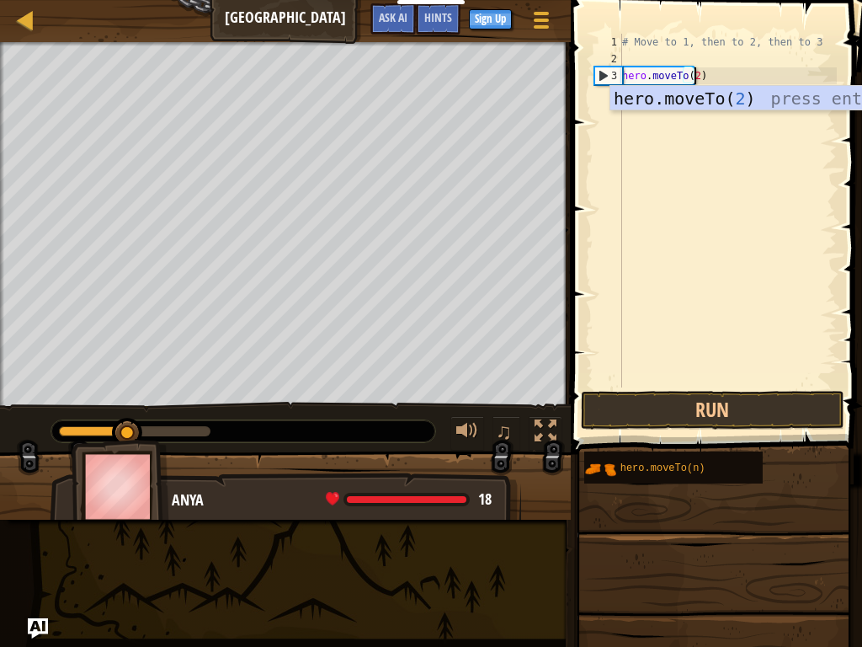
scroll to position [8, 6]
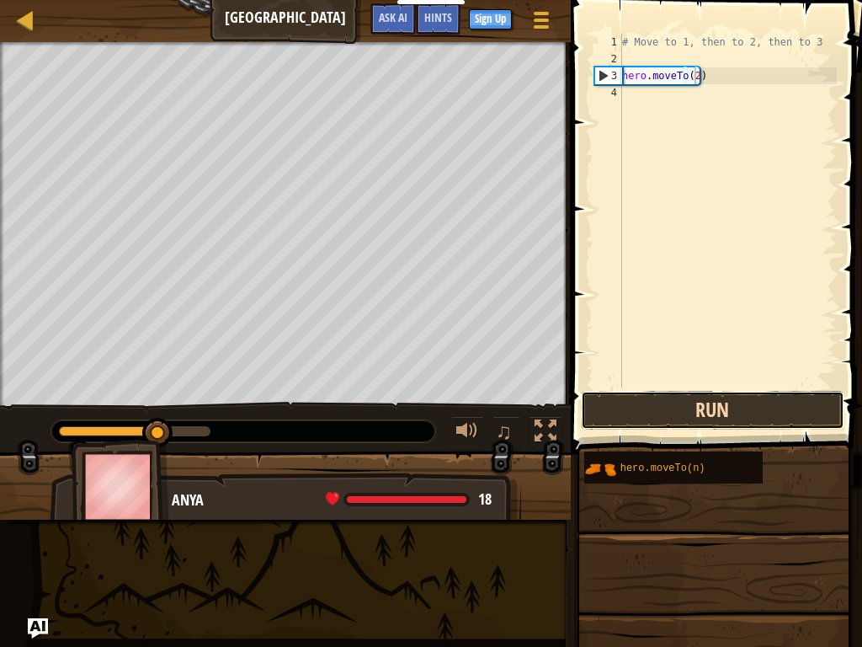
click at [729, 407] on button "Run" at bounding box center [712, 410] width 263 height 39
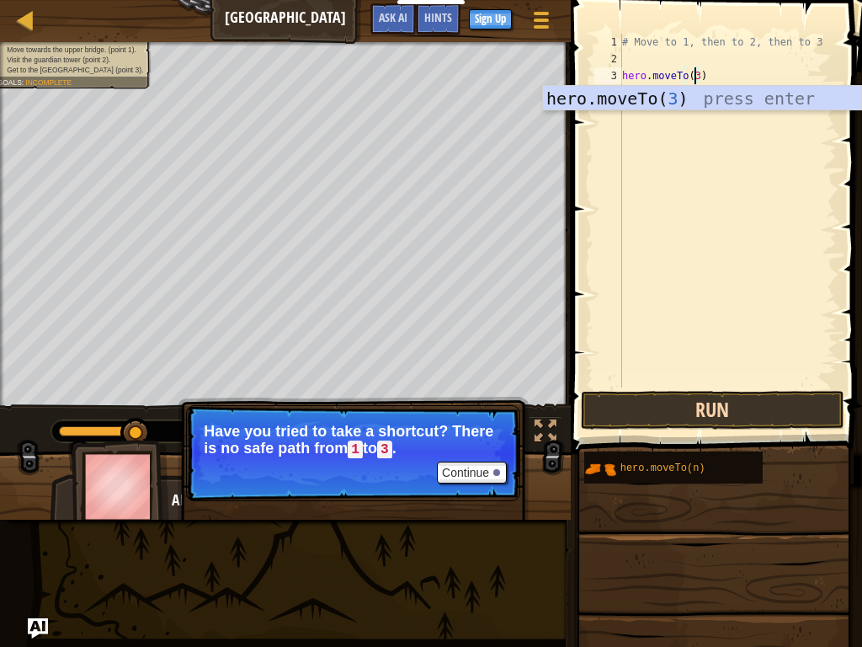
type textarea "hero.moveTo(3)"
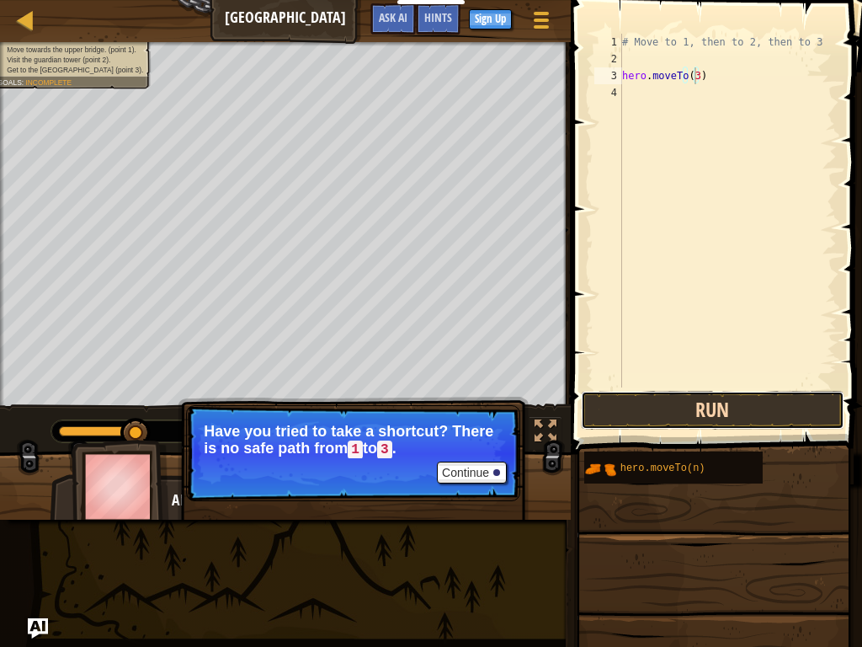
click at [689, 400] on button "Run" at bounding box center [712, 410] width 263 height 39
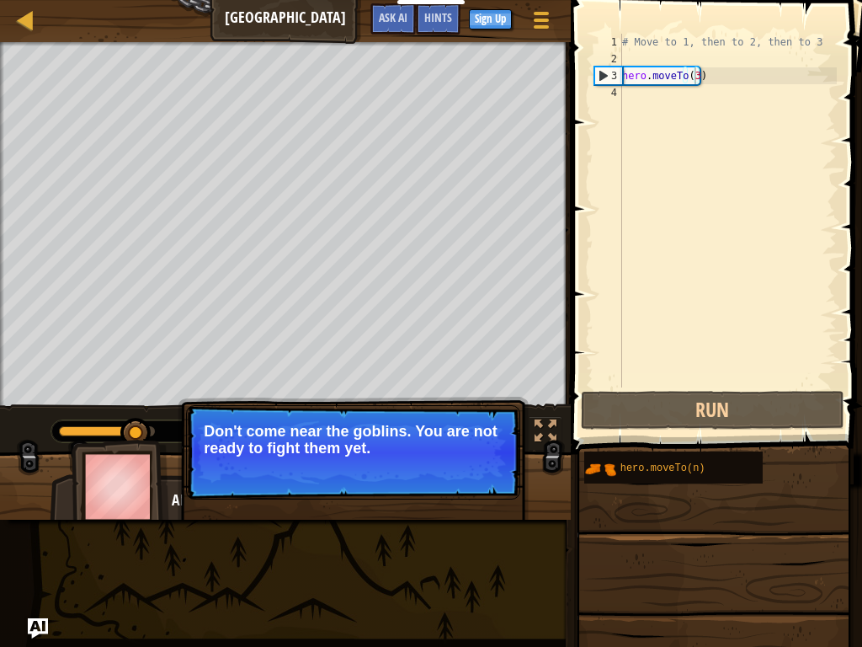
click at [13, 3] on div "Map Old Town Road Game Menu Done Sign Up Hints Ask AI" at bounding box center [285, 21] width 571 height 42
click at [29, 17] on div at bounding box center [25, 19] width 21 height 21
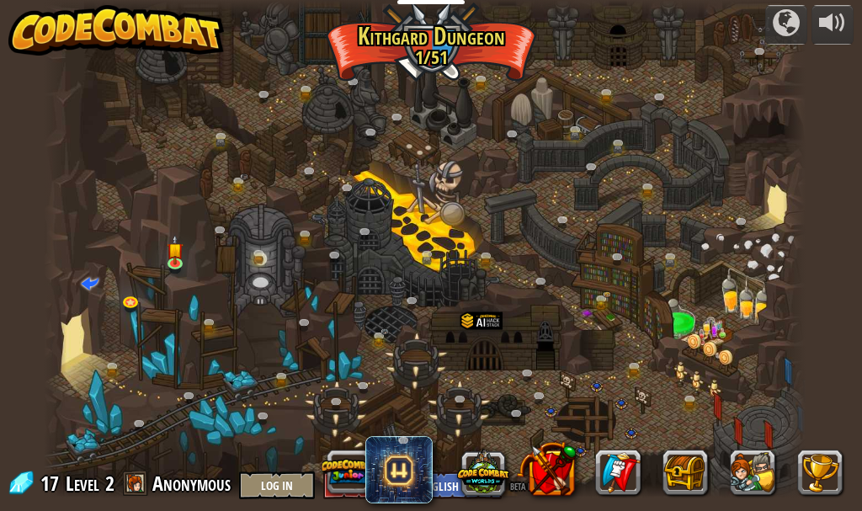
click at [744, 312] on div at bounding box center [425, 249] width 763 height 499
drag, startPoint x: 692, startPoint y: 314, endPoint x: 619, endPoint y: 296, distance: 75.6
click at [620, 296] on div "Twisted Canyon (Locked) Challenge: collect the most gold using all the programm…" at bounding box center [425, 249] width 763 height 499
click at [181, 259] on img at bounding box center [175, 242] width 18 height 40
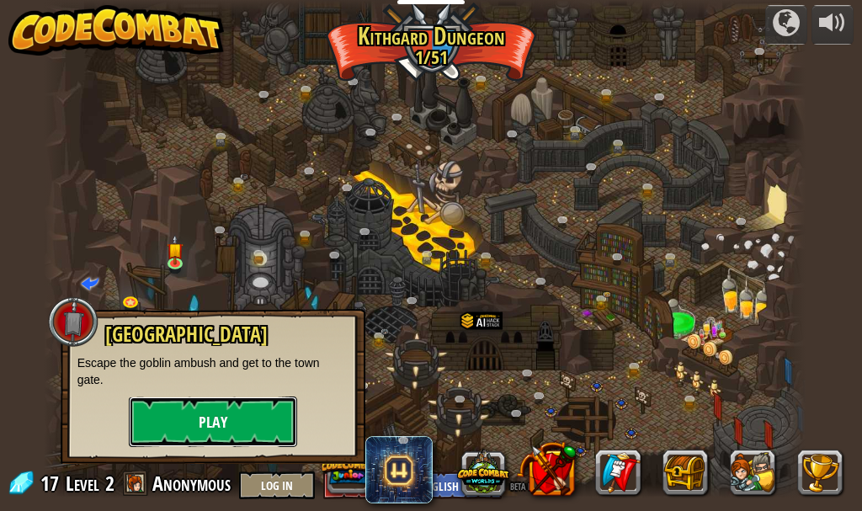
click at [205, 408] on button "Play" at bounding box center [213, 422] width 168 height 51
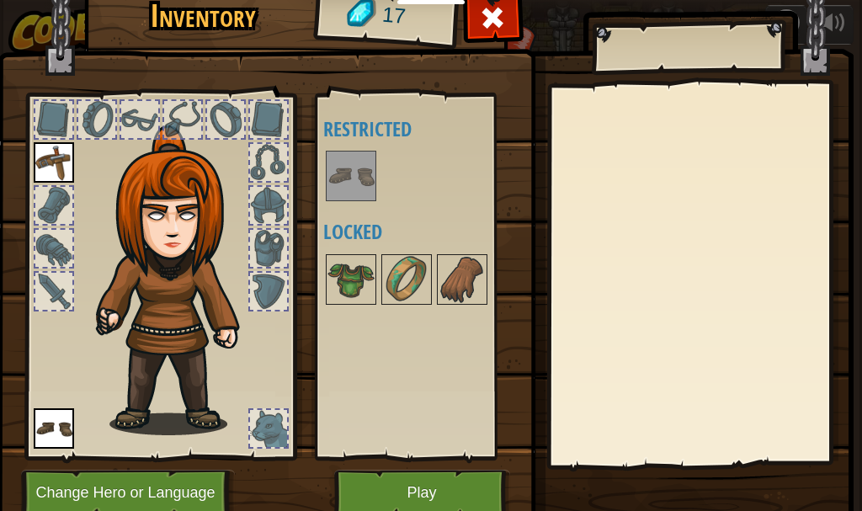
drag, startPoint x: 342, startPoint y: 267, endPoint x: 238, endPoint y: 252, distance: 104.7
click at [232, 246] on div "Inventory 17 Available Equip (double-click to equip) Restricted Locked Equip Un…" at bounding box center [431, 257] width 856 height 556
drag, startPoint x: 339, startPoint y: 277, endPoint x: 328, endPoint y: 271, distance: 12.4
click at [298, 269] on div "Inventory 17 Available Equip (double-click to equip) Restricted Locked Equip Un…" at bounding box center [431, 257] width 856 height 556
click at [346, 282] on img at bounding box center [351, 279] width 47 height 47
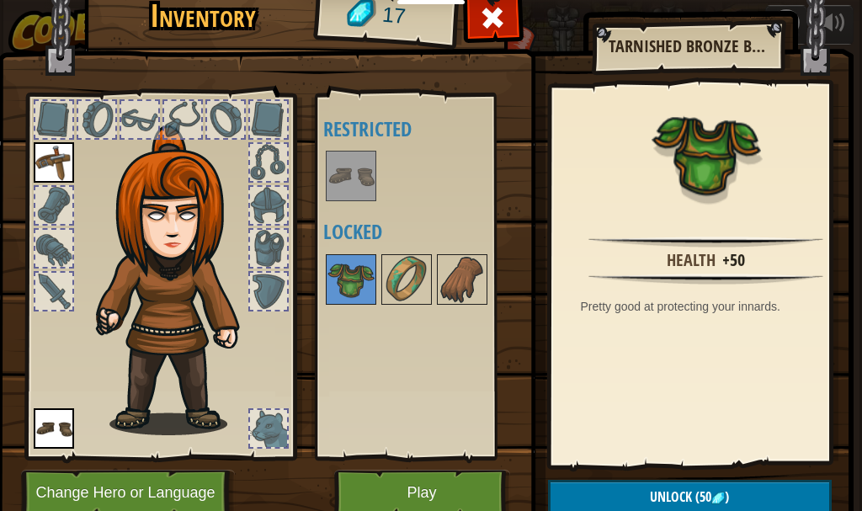
drag, startPoint x: 300, startPoint y: 285, endPoint x: 285, endPoint y: 279, distance: 15.5
click at [285, 279] on div at bounding box center [160, 272] width 278 height 379
click at [397, 494] on button "Play" at bounding box center [422, 493] width 176 height 46
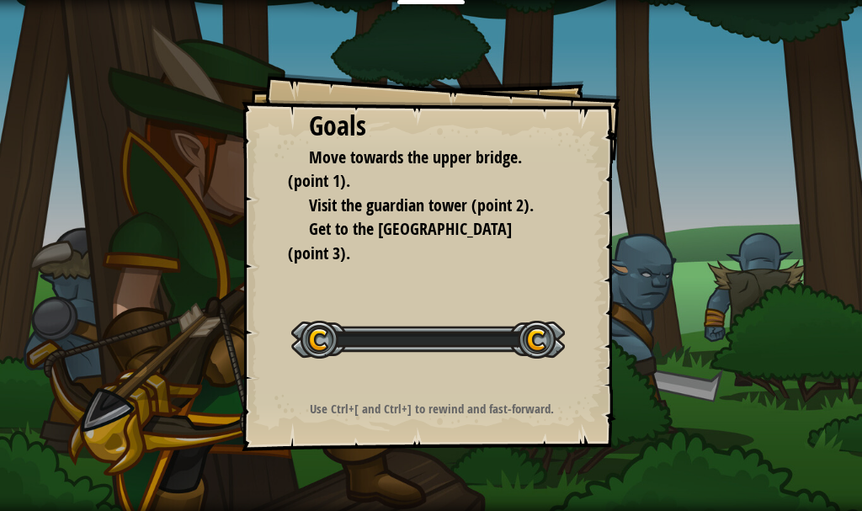
click at [392, 488] on div "Goals Move towards the upper bridge. (point 1). Visit the [GEOGRAPHIC_DATA] (po…" at bounding box center [431, 255] width 862 height 511
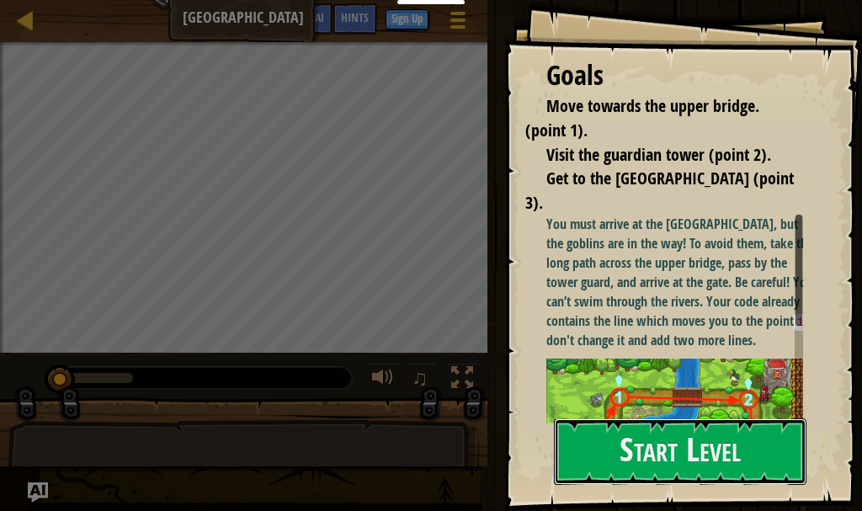
click at [611, 419] on button "Start Level" at bounding box center [680, 452] width 253 height 67
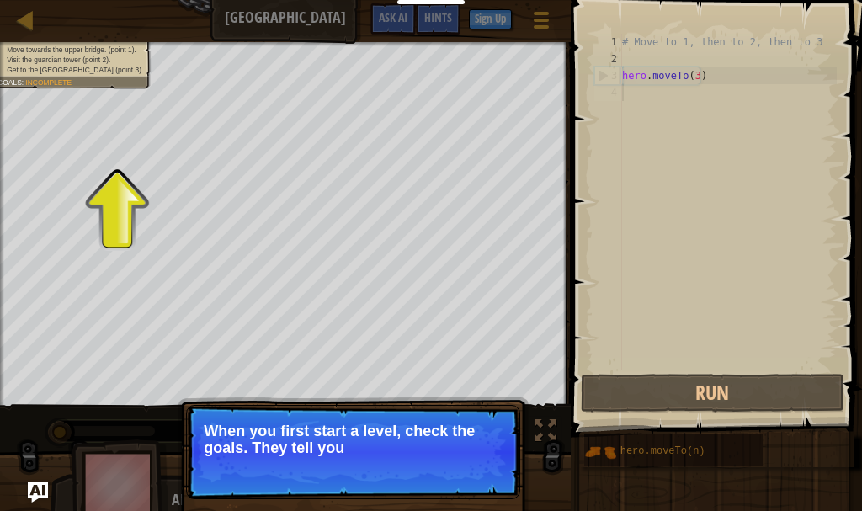
drag, startPoint x: 419, startPoint y: 470, endPoint x: 412, endPoint y: 445, distance: 26.4
click at [419, 470] on p "Skip (esc) Continue When you first start a level, check the goals. They tell you" at bounding box center [353, 452] width 334 height 94
click at [411, 438] on p "When you first start a level, check the goals. They tell you what y" at bounding box center [353, 440] width 299 height 34
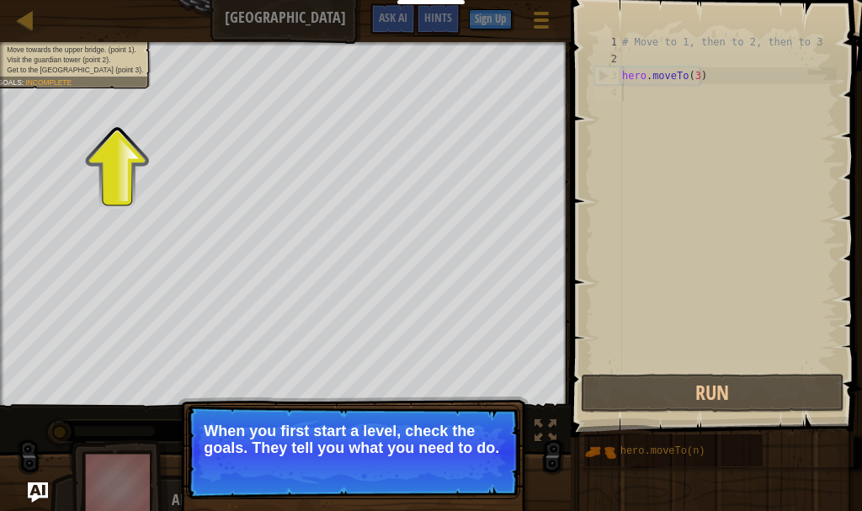
click at [411, 430] on p "When you first start a level, check the goals. They tell you what you need to d…" at bounding box center [353, 440] width 299 height 34
drag, startPoint x: 483, startPoint y: 467, endPoint x: 480, endPoint y: 420, distance: 47.3
click at [483, 466] on button "Continue" at bounding box center [472, 471] width 70 height 22
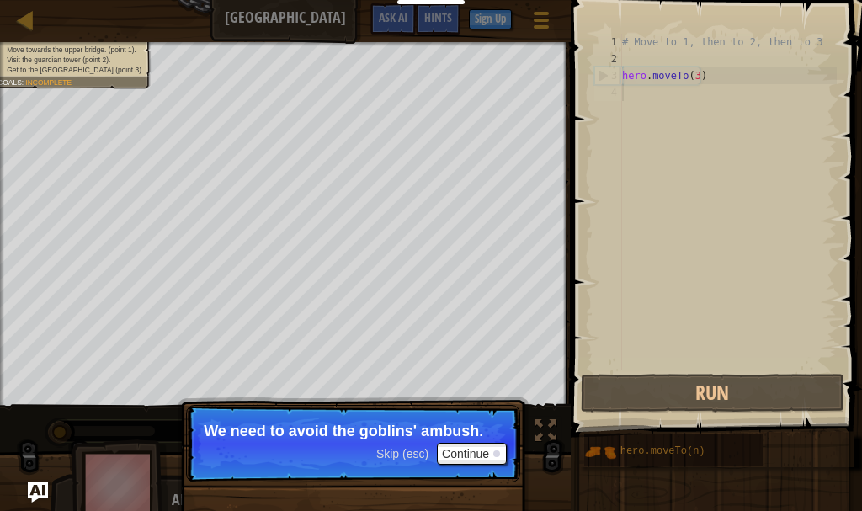
click at [477, 469] on p "Skip (esc) Continue We need to avoid the goblins' ambush." at bounding box center [353, 443] width 334 height 77
click at [479, 454] on button "Continue" at bounding box center [472, 454] width 70 height 22
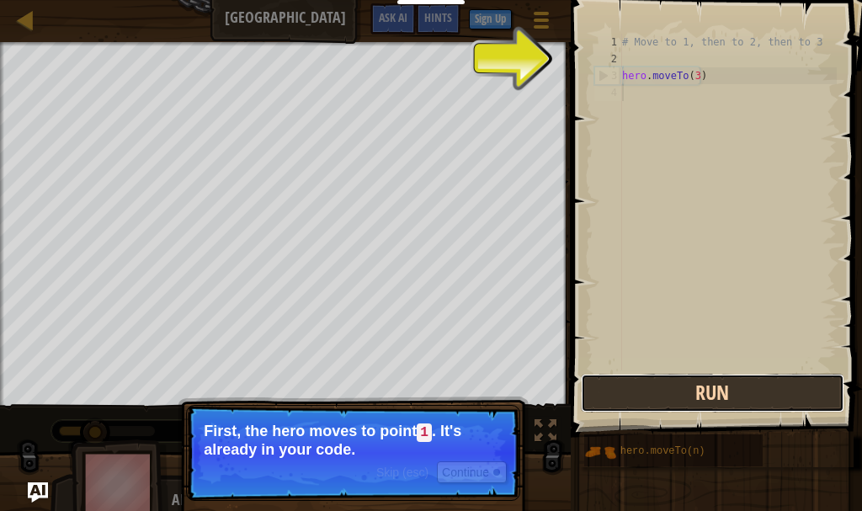
drag, startPoint x: 703, startPoint y: 390, endPoint x: 674, endPoint y: 391, distance: 29.5
click at [700, 391] on button "Run" at bounding box center [712, 393] width 263 height 39
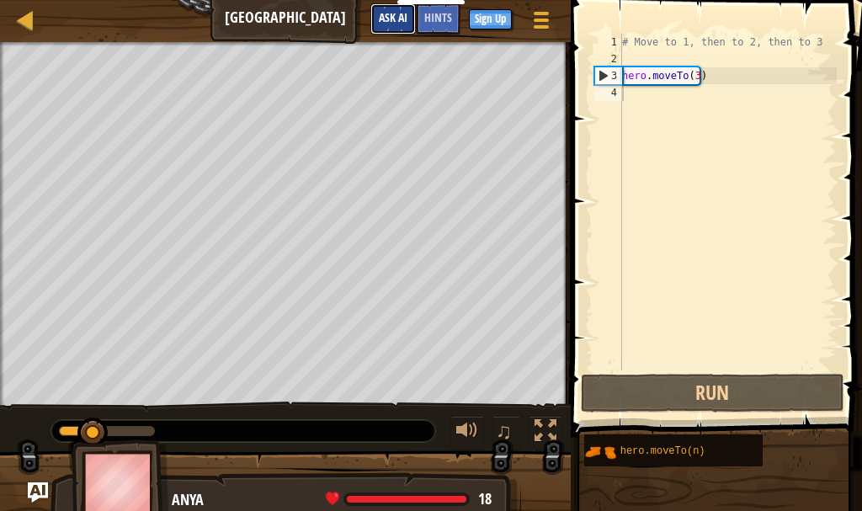
click at [408, 13] on button "Ask AI" at bounding box center [393, 18] width 45 height 31
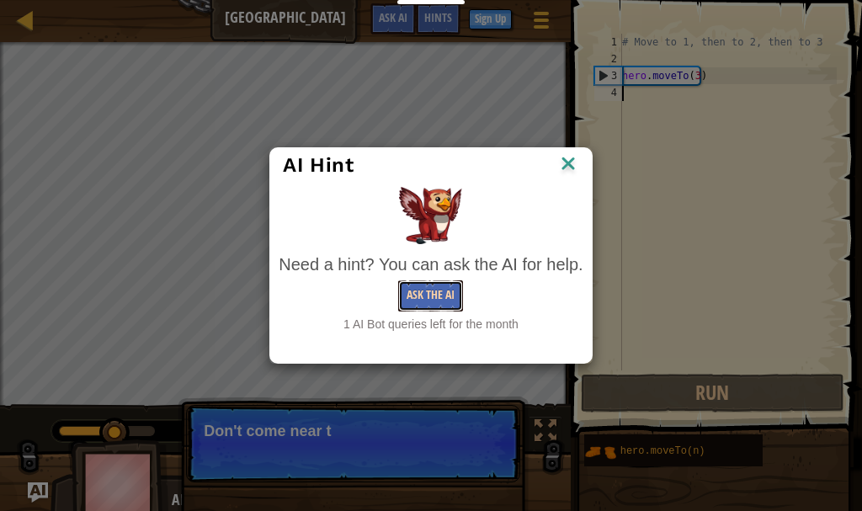
click at [449, 298] on button "Ask the AI" at bounding box center [430, 295] width 65 height 31
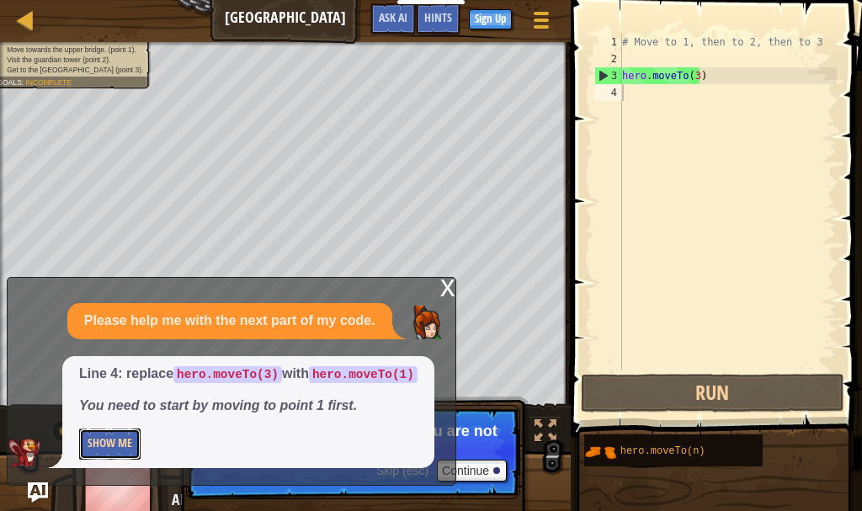
click at [112, 446] on button "Show Me" at bounding box center [109, 444] width 61 height 31
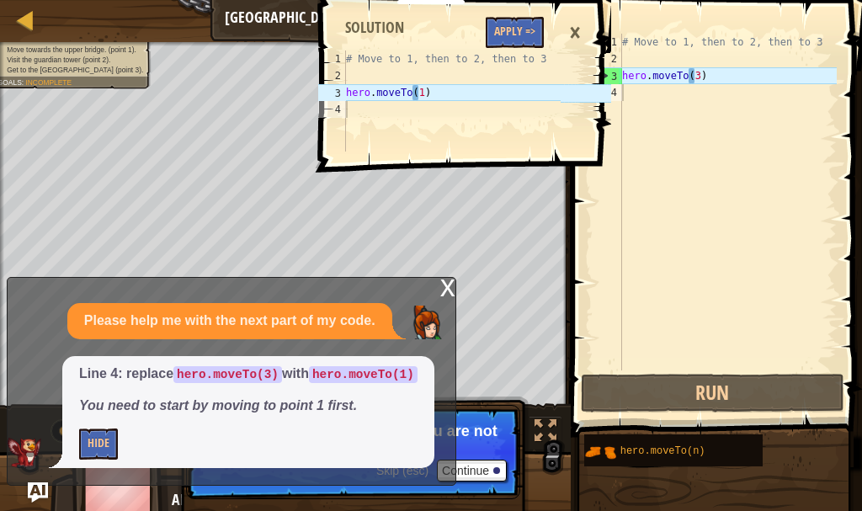
click at [495, 52] on div "1 2 3 4 # Move to 1, then to 2, then to 3 hero . moveTo ( 1 ) ההההההההההההההההה…" at bounding box center [463, 81] width 296 height 147
drag, startPoint x: 497, startPoint y: 31, endPoint x: 488, endPoint y: 38, distance: 11.5
click at [494, 32] on button "Apply =>" at bounding box center [515, 32] width 58 height 31
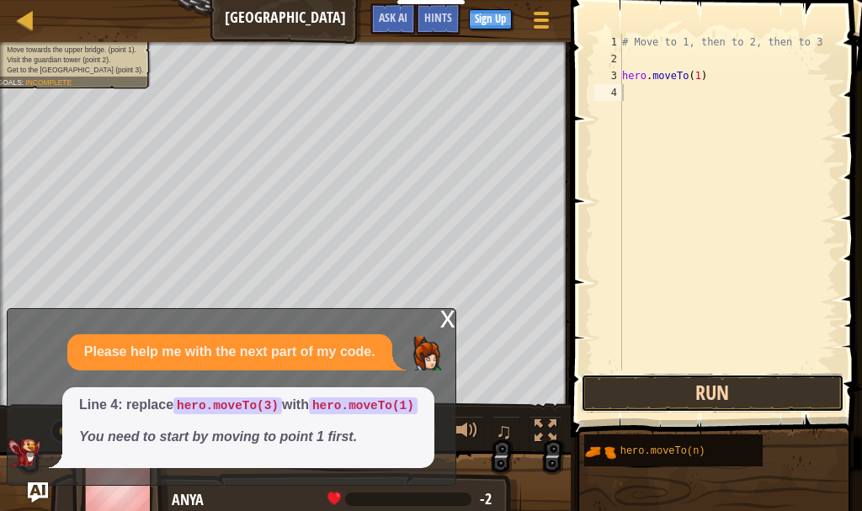
click at [672, 402] on button "Run" at bounding box center [712, 393] width 263 height 39
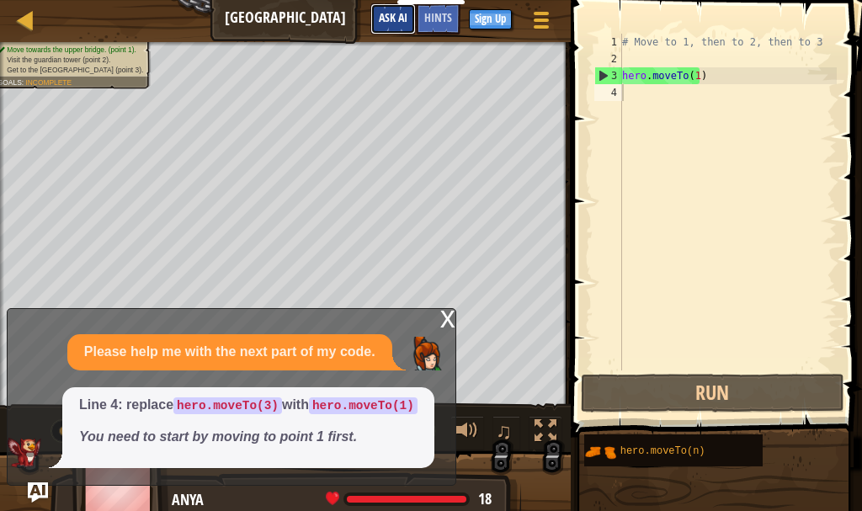
click at [399, 25] on button "Ask AI" at bounding box center [393, 18] width 45 height 31
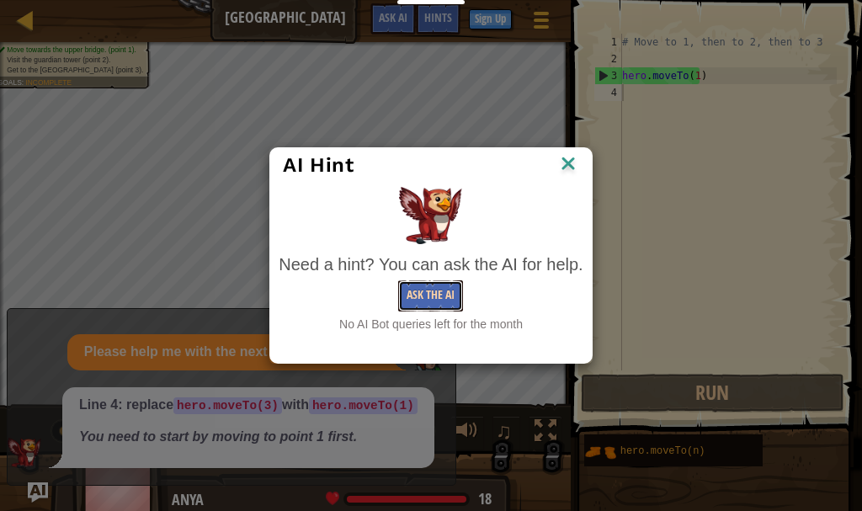
click at [450, 296] on button "Ask the AI" at bounding box center [430, 295] width 65 height 31
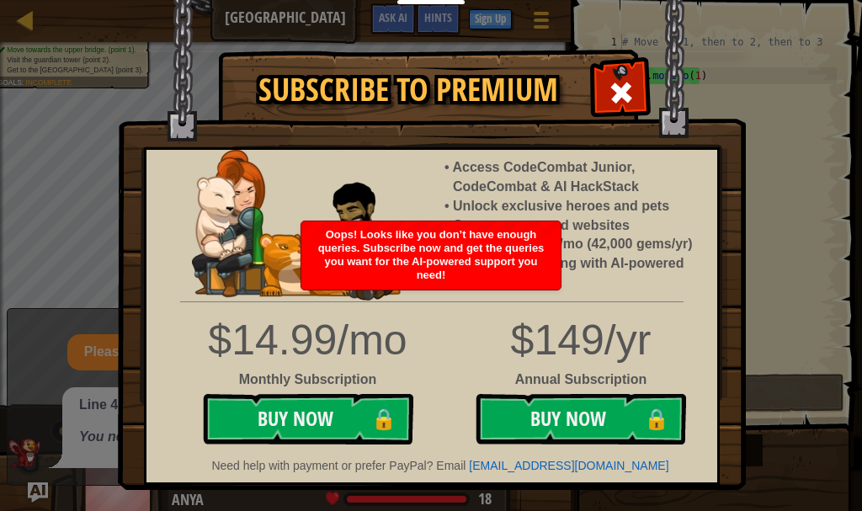
drag, startPoint x: 607, startPoint y: 86, endPoint x: 584, endPoint y: 97, distance: 26.0
click at [608, 88] on div at bounding box center [621, 90] width 53 height 53
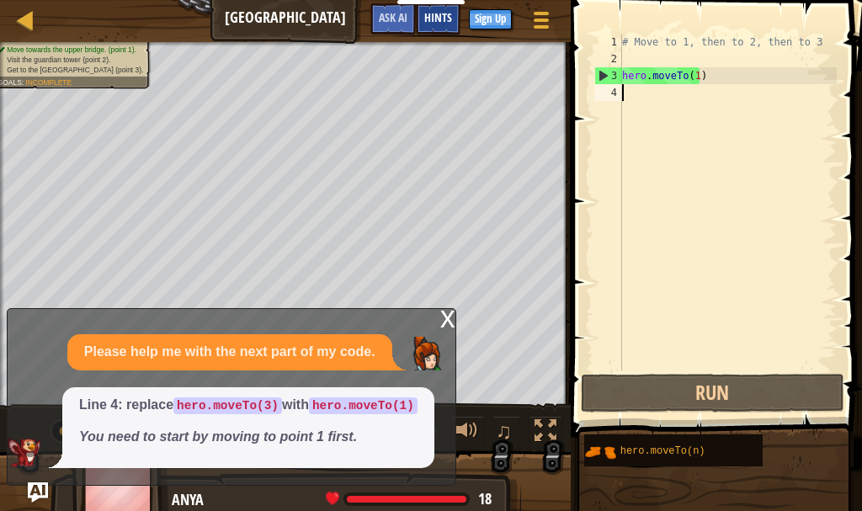
click at [441, 25] on span "Hints" at bounding box center [438, 17] width 28 height 16
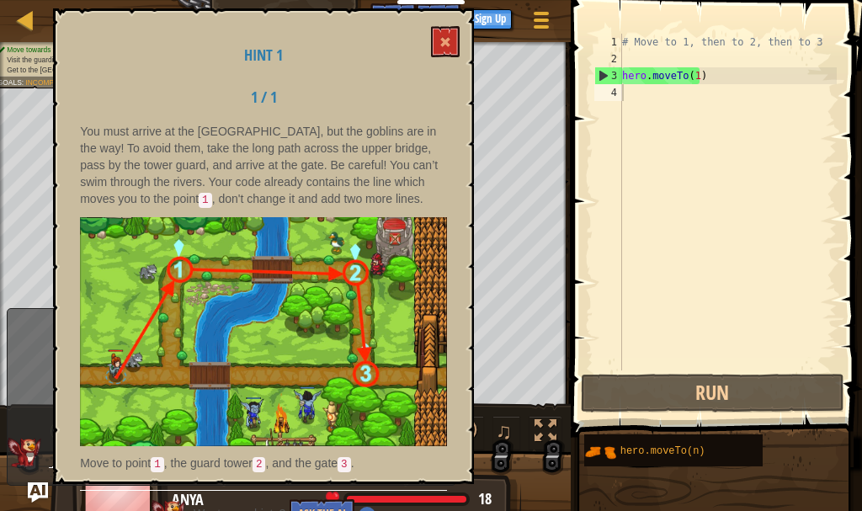
click at [452, 245] on div "Hint 1 1 / 1 You must arrive at the [GEOGRAPHIC_DATA], but the goblins are in t…" at bounding box center [263, 246] width 421 height 476
drag, startPoint x: 439, startPoint y: 23, endPoint x: 440, endPoint y: 32, distance: 9.4
click at [440, 32] on div "Hint 1 1 / 1 You must arrive at the [GEOGRAPHIC_DATA], but the goblins are in t…" at bounding box center [263, 246] width 421 height 476
click at [440, 34] on button at bounding box center [445, 41] width 29 height 31
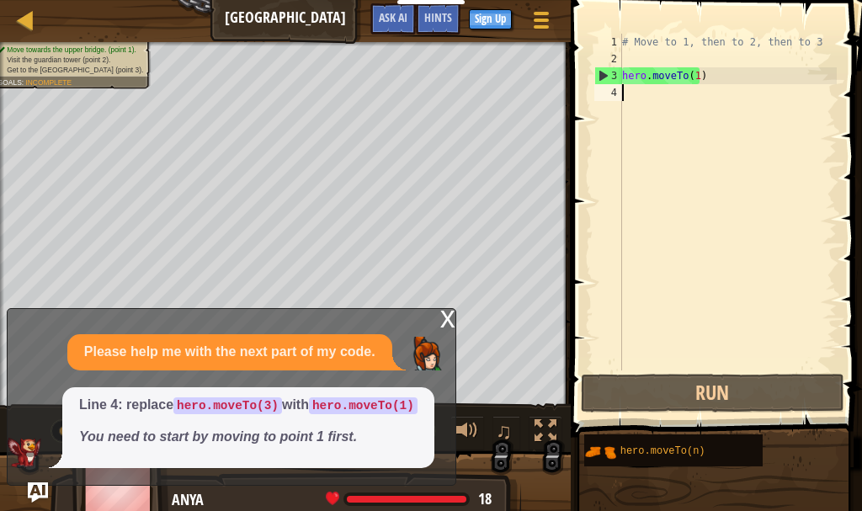
click at [695, 84] on div "# Move to 1, then to 2, then to 3 hero . moveTo ( 1 )" at bounding box center [728, 219] width 218 height 371
click at [695, 90] on div "# Move to 1, then to 2, then to 3 hero . moveTo ( 1 )" at bounding box center [728, 219] width 218 height 371
click at [695, 82] on div "# Move to 1, then to 2, then to 3 hero . moveTo ( 1 )" at bounding box center [728, 219] width 218 height 371
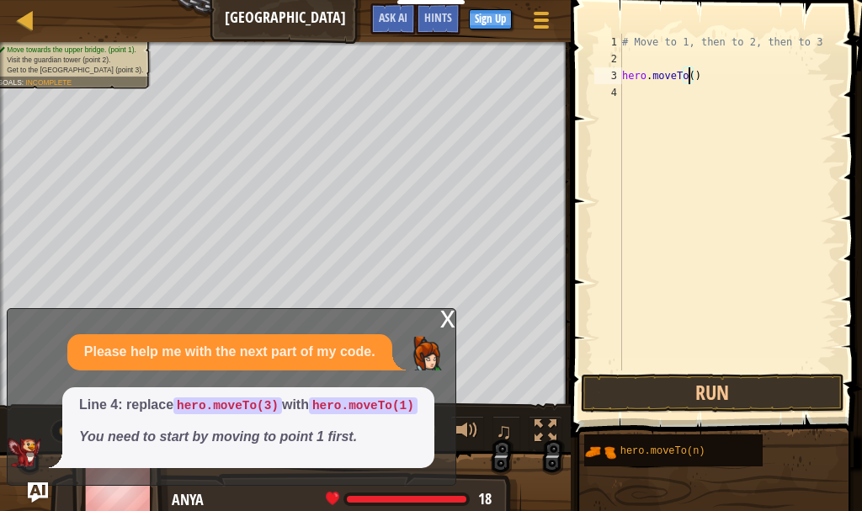
scroll to position [8, 6]
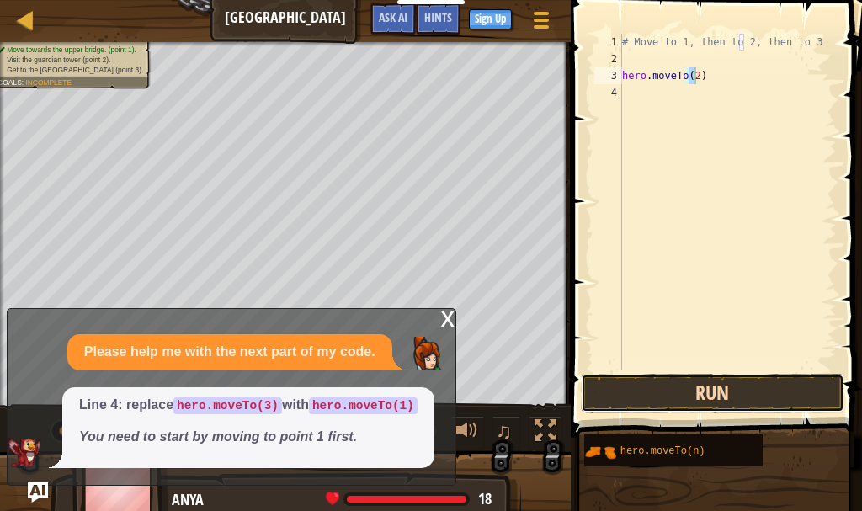
click at [728, 392] on button "Run" at bounding box center [712, 393] width 263 height 39
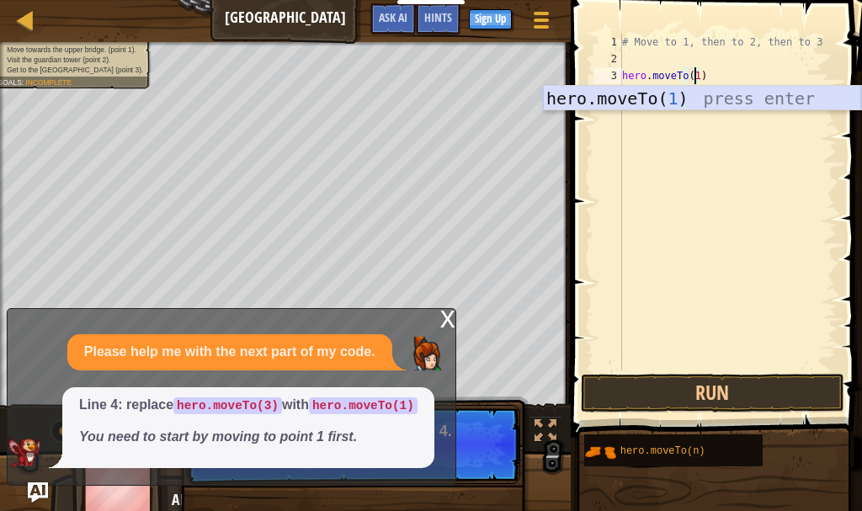
drag, startPoint x: 745, startPoint y: 102, endPoint x: 634, endPoint y: 85, distance: 112.4
click at [744, 102] on div "hero.moveTo( 1 ) press enter" at bounding box center [702, 124] width 318 height 76
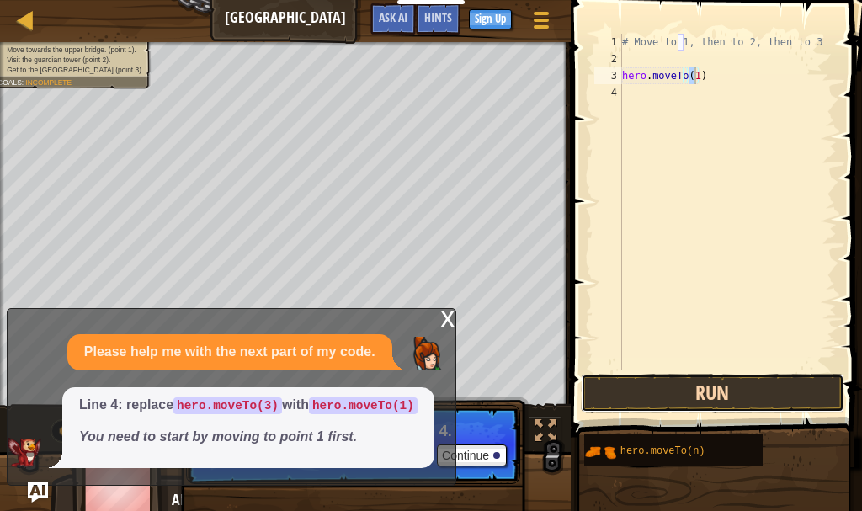
click at [707, 392] on button "Run" at bounding box center [712, 393] width 263 height 39
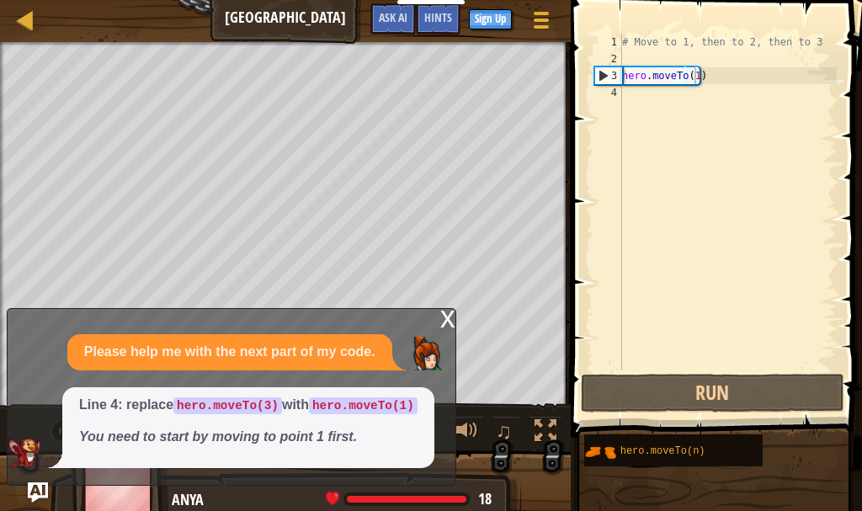
click at [446, 322] on div "x" at bounding box center [447, 317] width 15 height 17
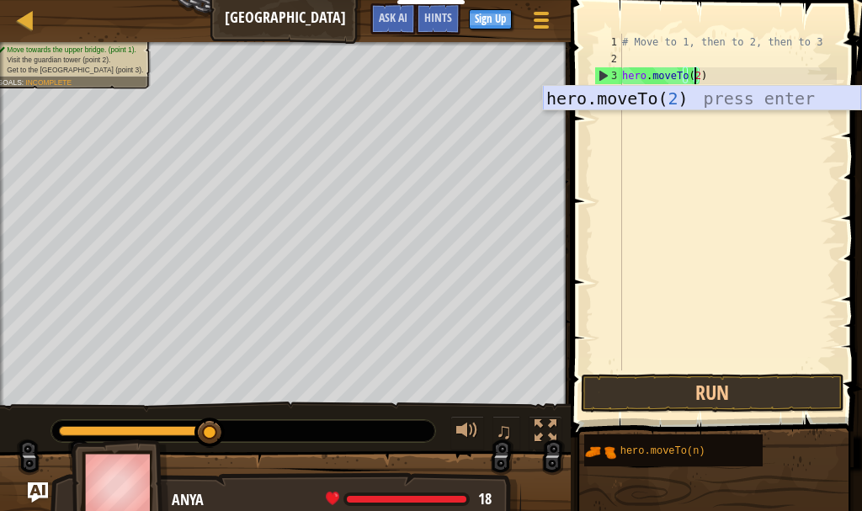
click at [721, 88] on div "hero.moveTo( 2 ) press enter" at bounding box center [702, 124] width 318 height 76
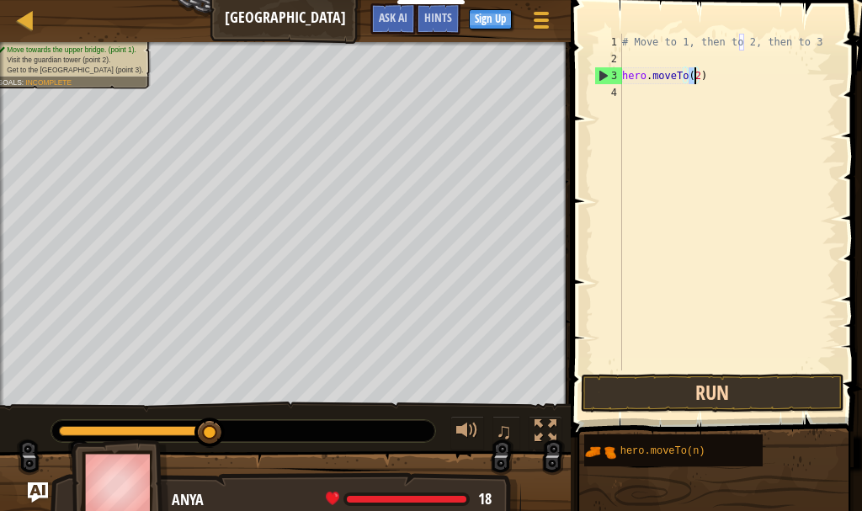
type textarea "hero.moveTo(2)"
drag, startPoint x: 745, startPoint y: 403, endPoint x: 680, endPoint y: 403, distance: 65.7
click at [744, 403] on button "Run" at bounding box center [712, 393] width 263 height 39
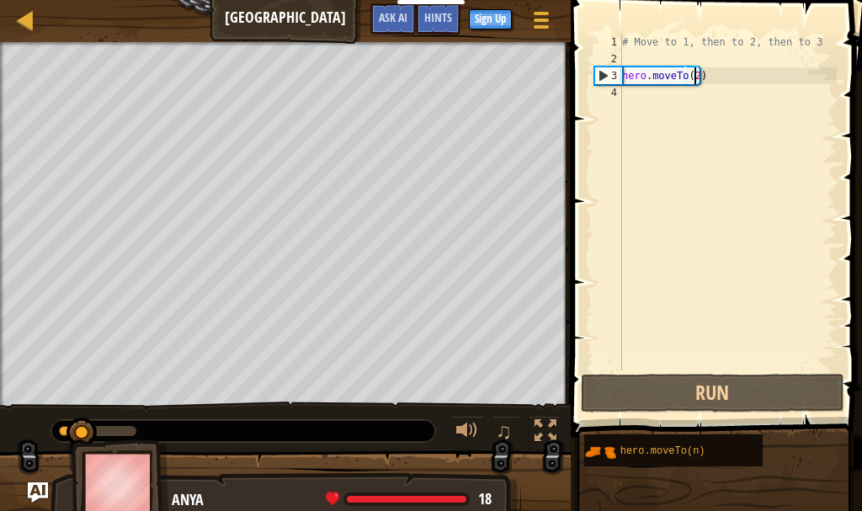
click at [660, 82] on div "# Move to 1, then to 2, then to 3 hero . moveTo ( 2 )" at bounding box center [728, 219] width 218 height 371
click at [606, 97] on div "4" at bounding box center [609, 92] width 28 height 17
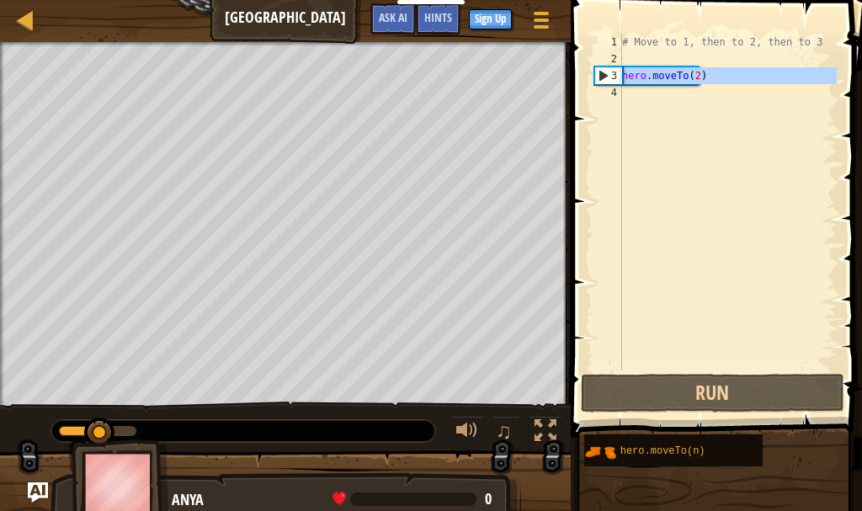
drag, startPoint x: 610, startPoint y: 81, endPoint x: 610, endPoint y: 63, distance: 17.7
click at [610, 78] on div "3" at bounding box center [608, 75] width 27 height 17
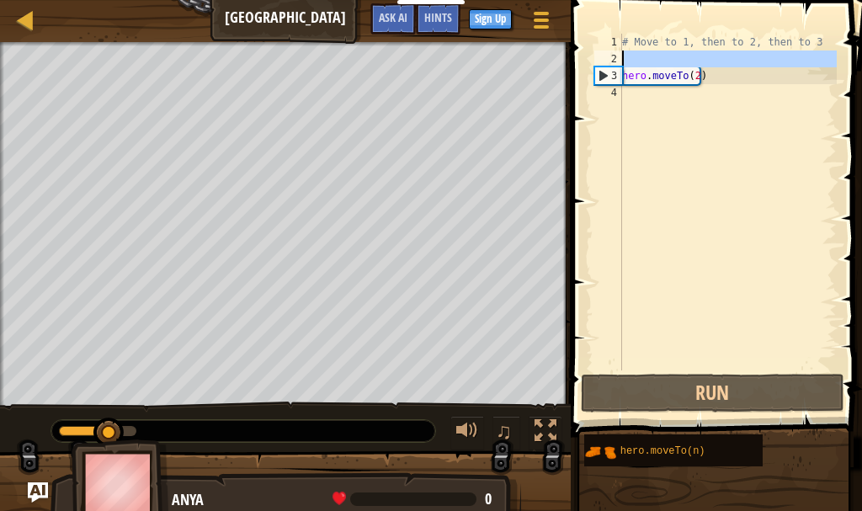
click at [611, 66] on div "2" at bounding box center [609, 59] width 28 height 17
type textarea "hero.moveTo(2)"
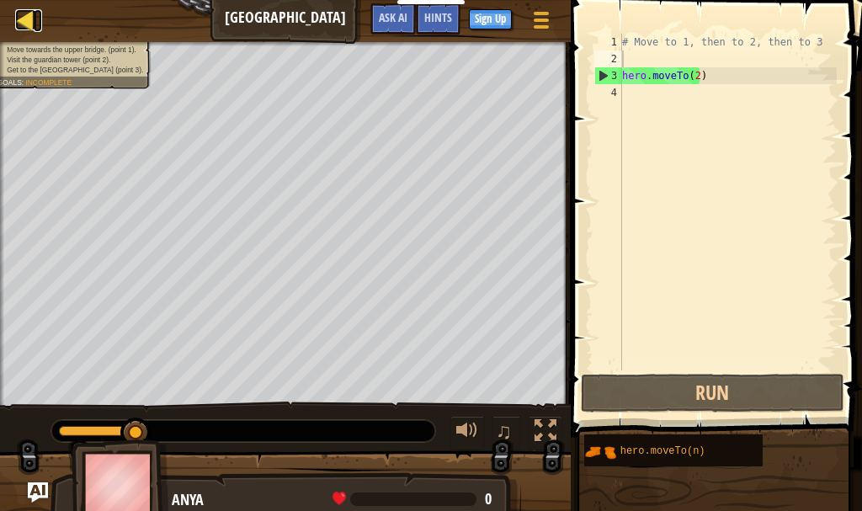
click at [19, 23] on div at bounding box center [25, 19] width 21 height 21
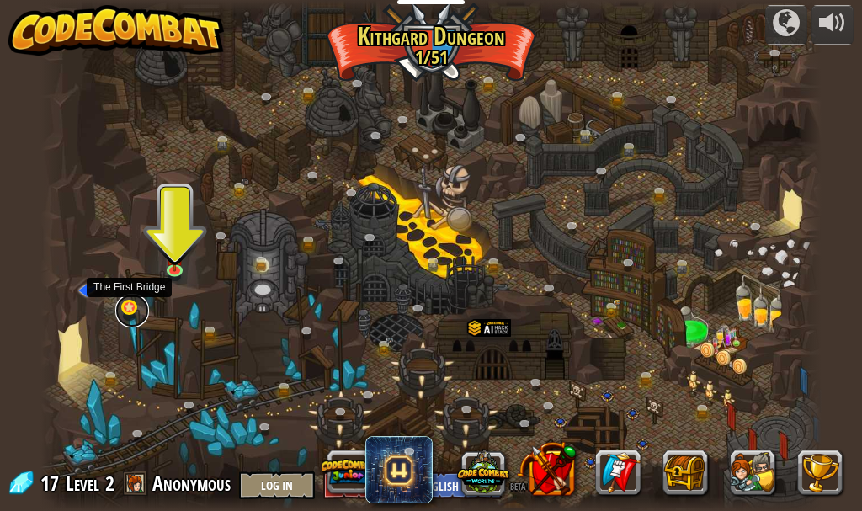
click at [123, 308] on link at bounding box center [132, 311] width 34 height 34
